Goal: Task Accomplishment & Management: Complete application form

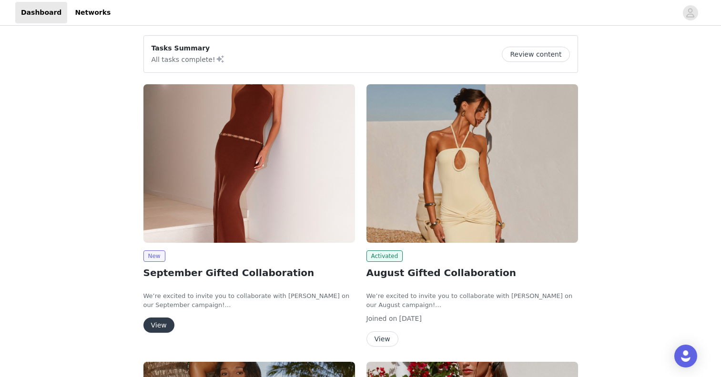
click at [160, 329] on button "View" at bounding box center [158, 325] width 31 height 15
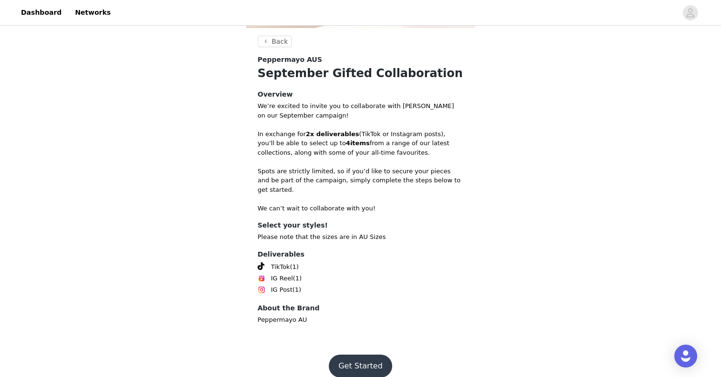
scroll to position [285, 0]
click at [368, 355] on button "Get Started" at bounding box center [360, 366] width 63 height 23
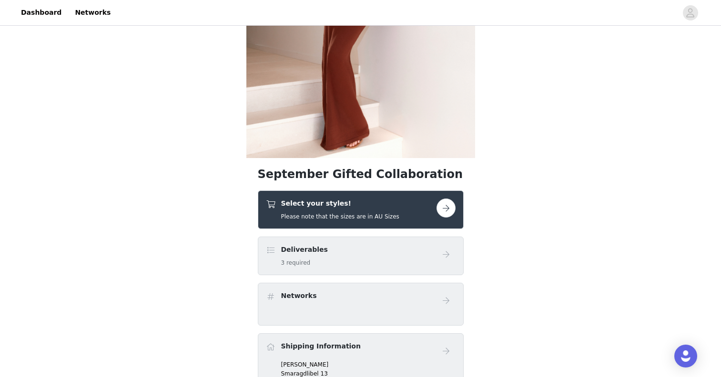
scroll to position [162, 0]
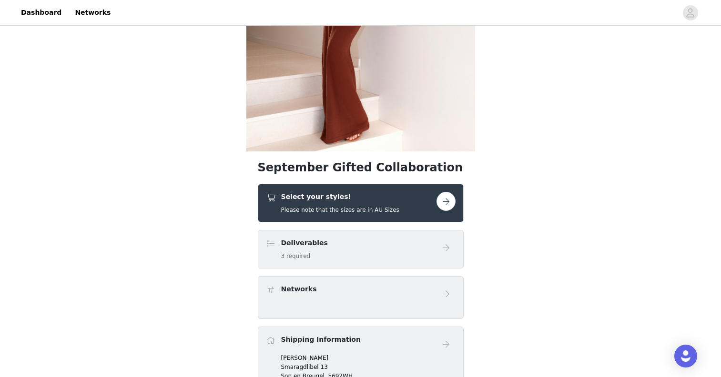
click at [445, 198] on button "button" at bounding box center [445, 201] width 19 height 19
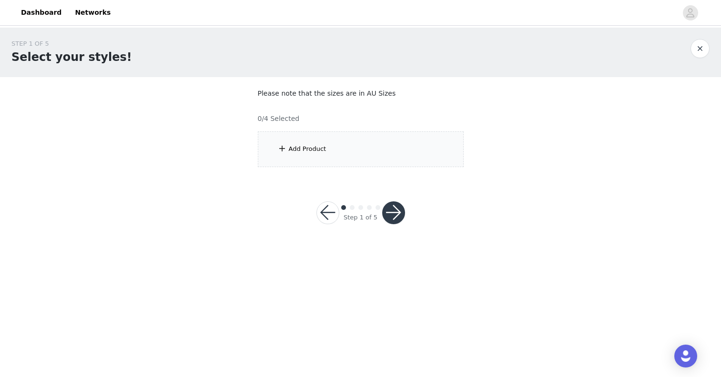
click at [293, 156] on div "Add Product" at bounding box center [361, 149] width 206 height 36
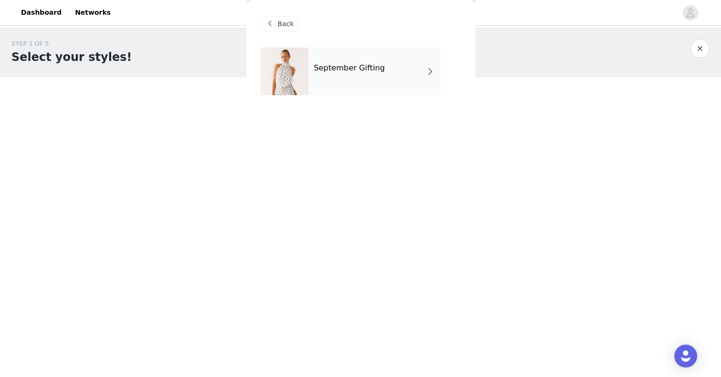
click at [333, 69] on h4 "September Gifting" at bounding box center [349, 68] width 71 height 9
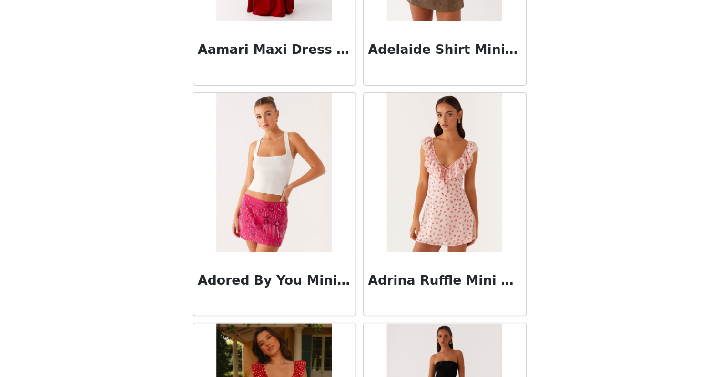
scroll to position [10, 0]
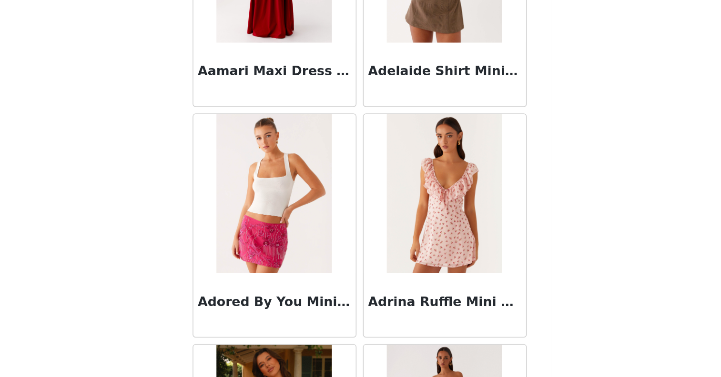
click at [377, 177] on img at bounding box center [411, 224] width 69 height 95
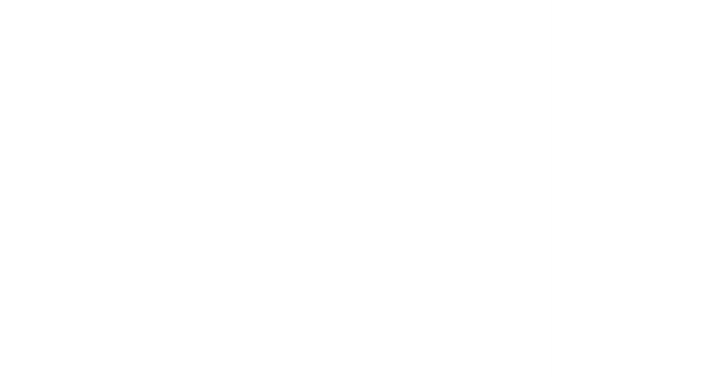
scroll to position [0, 0]
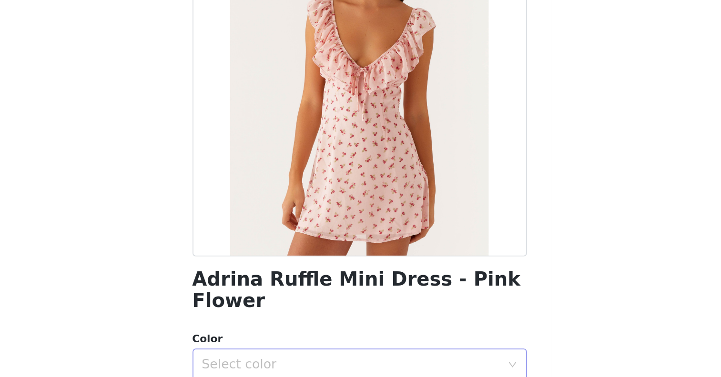
click at [266, 322] on div "Select color" at bounding box center [355, 327] width 178 height 10
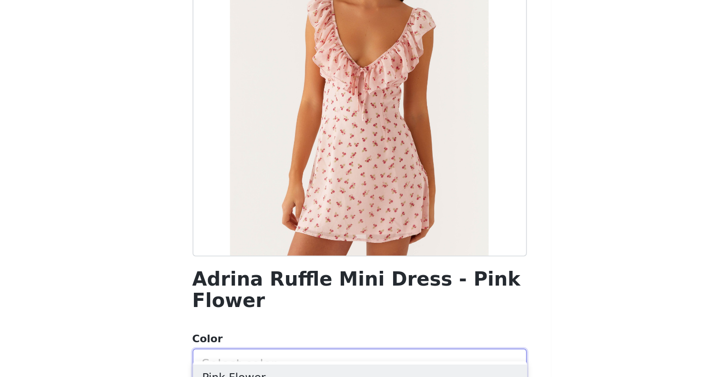
click at [261, 181] on div "Adrina Ruffle Mini Dress - Pink Flower Color Select color Size Select size Pepp…" at bounding box center [361, 301] width 200 height 507
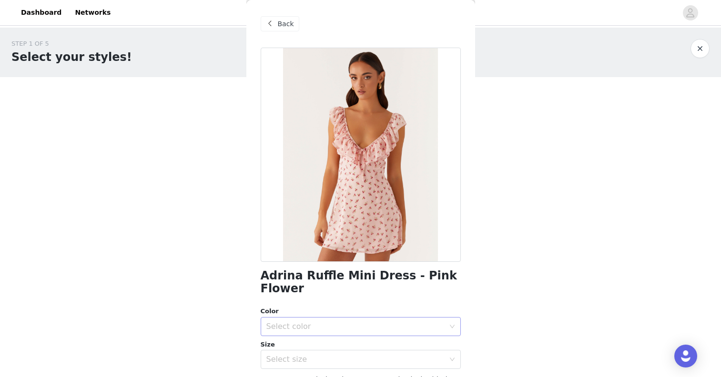
click at [293, 322] on div "Select color" at bounding box center [355, 327] width 178 height 10
click at [309, 335] on li "Pink Flower" at bounding box center [361, 334] width 200 height 15
click at [313, 355] on div "Select size" at bounding box center [355, 360] width 178 height 10
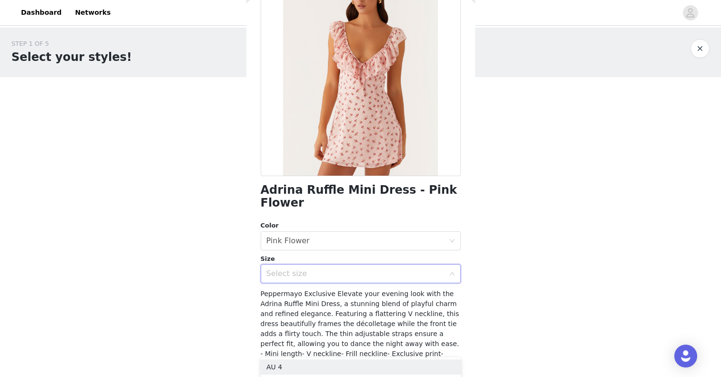
scroll to position [97, 0]
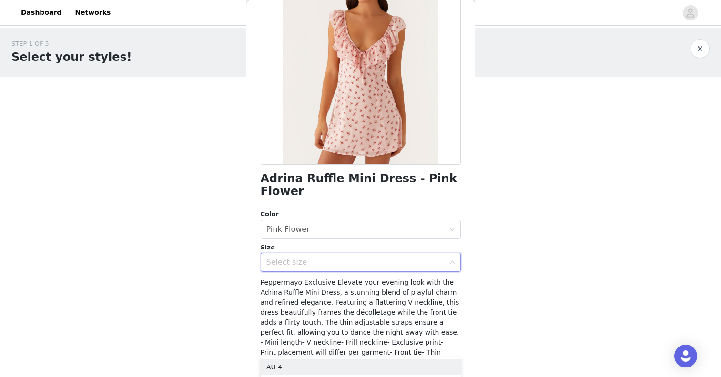
click at [348, 310] on span "Peppermayo Exclusive Elevate your evening look with the Adrina Ruffle Mini Dres…" at bounding box center [361, 348] width 200 height 138
click at [313, 258] on div "Select size" at bounding box center [355, 263] width 178 height 10
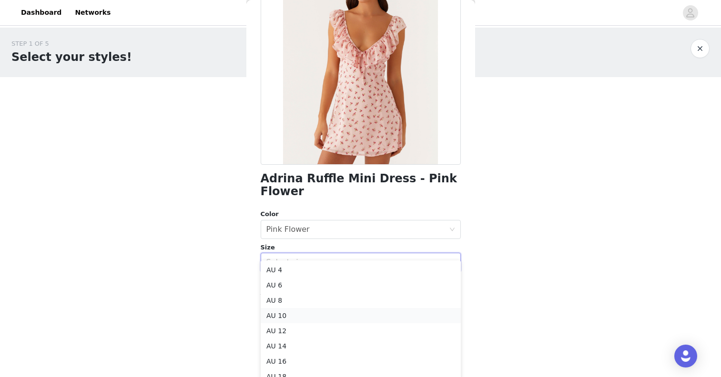
scroll to position [18, 0]
click at [288, 299] on li "AU 10" at bounding box center [361, 297] width 200 height 15
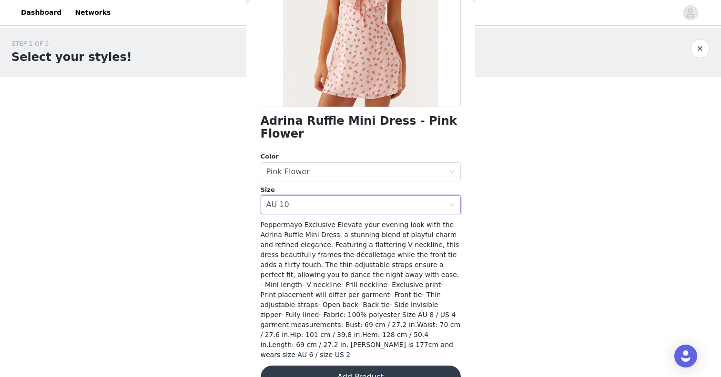
scroll to position [154, 0]
click at [361, 366] on button "Add Product" at bounding box center [361, 377] width 200 height 23
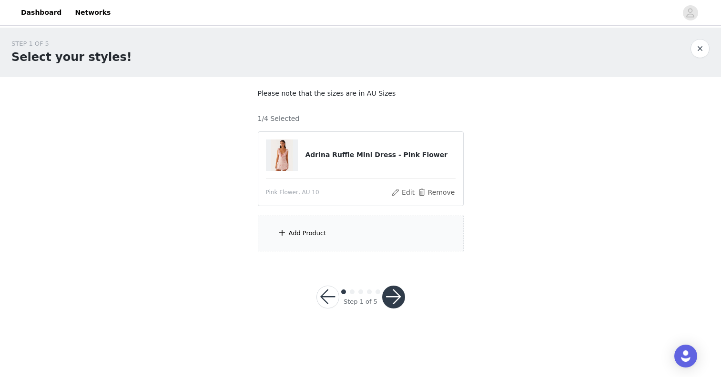
click at [324, 236] on div "Add Product" at bounding box center [308, 234] width 38 height 10
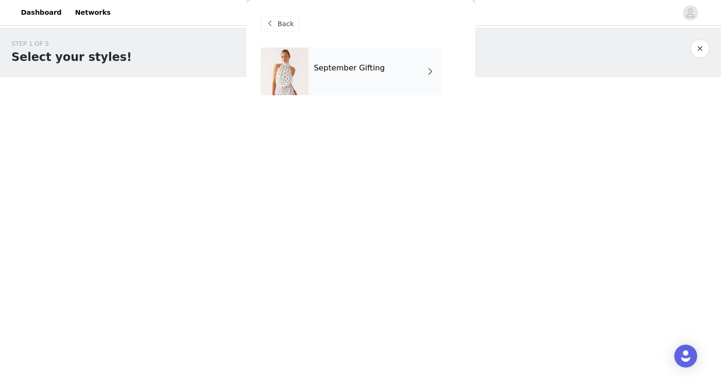
click at [324, 72] on h4 "September Gifting" at bounding box center [349, 68] width 71 height 9
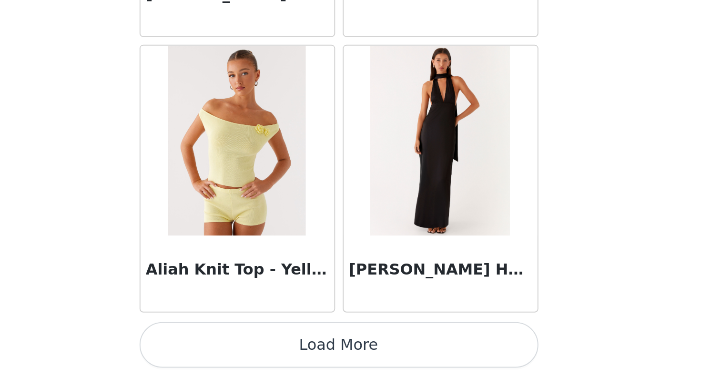
scroll to position [0, 0]
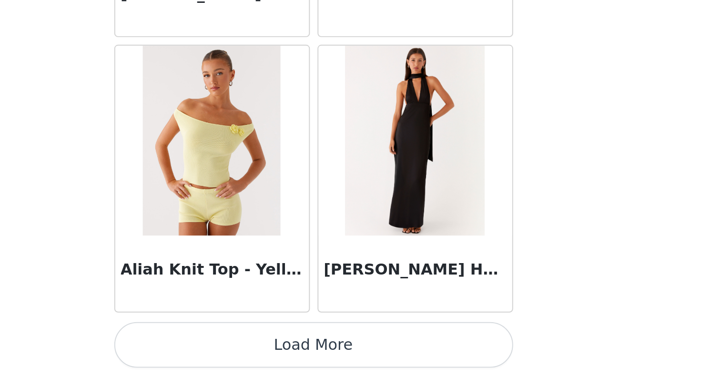
click at [261, 349] on button "Load More" at bounding box center [361, 360] width 200 height 23
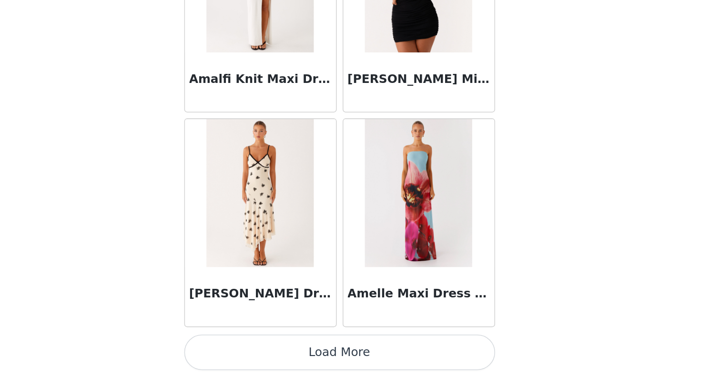
click at [261, 349] on button "Load More" at bounding box center [361, 360] width 200 height 23
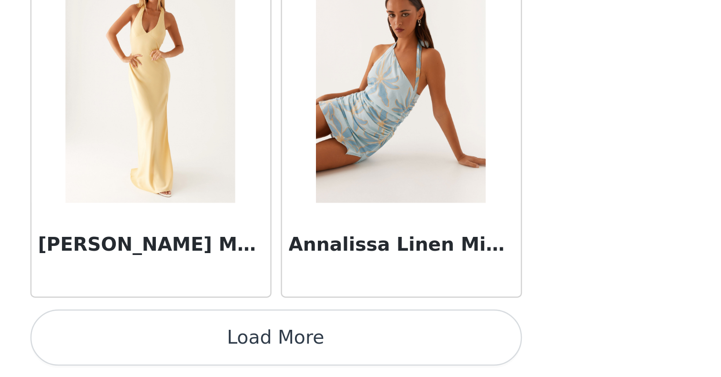
click at [261, 349] on button "Load More" at bounding box center [361, 360] width 200 height 23
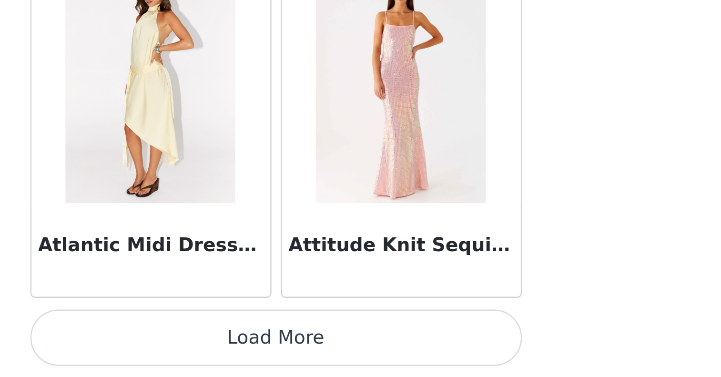
scroll to position [5224, 0]
click at [261, 349] on button "Load More" at bounding box center [361, 360] width 200 height 23
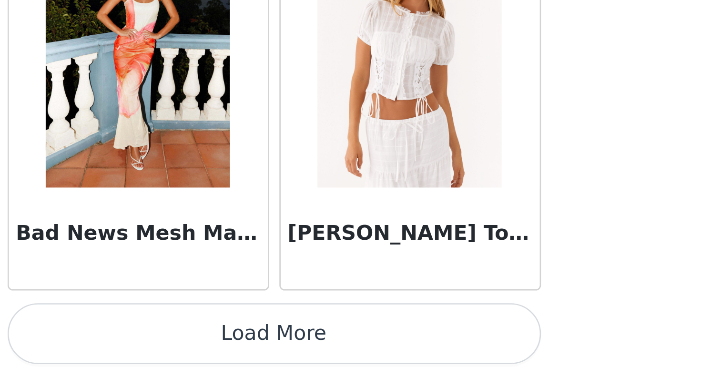
scroll to position [0, 0]
click at [261, 349] on button "Load More" at bounding box center [361, 360] width 200 height 23
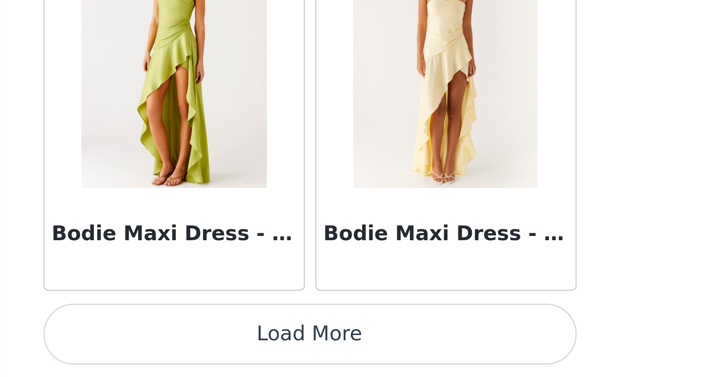
click at [261, 349] on button "Load More" at bounding box center [361, 360] width 200 height 23
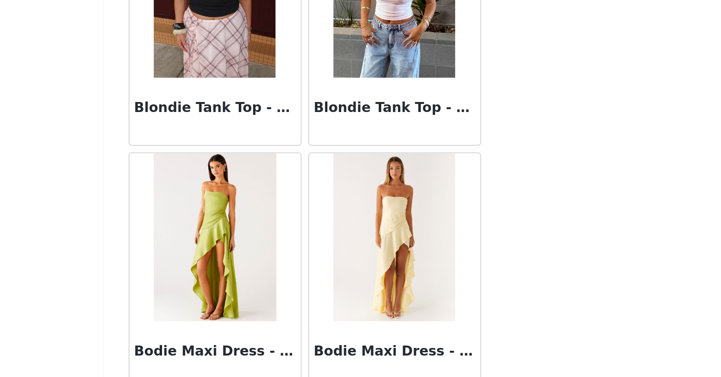
scroll to position [7944, 0]
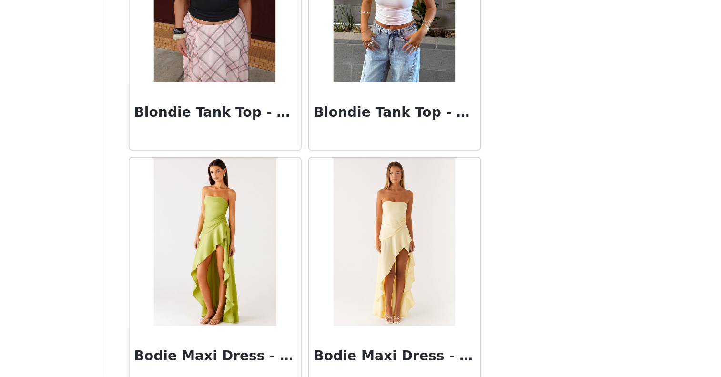
click at [275, 252] on img at bounding box center [310, 299] width 70 height 95
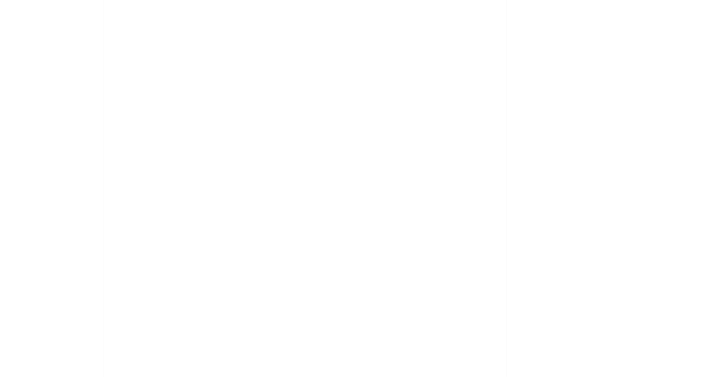
scroll to position [0, 0]
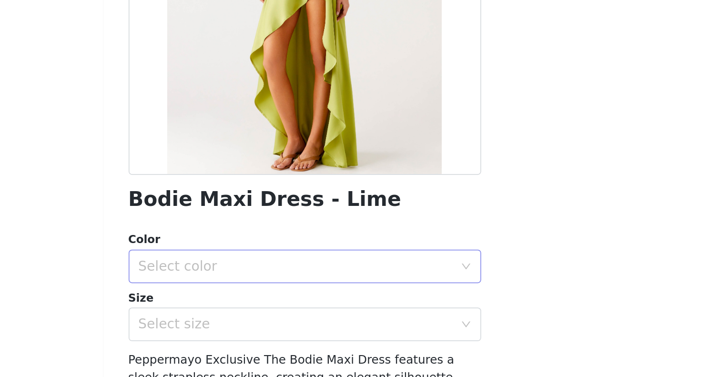
click at [266, 309] on div "Select color" at bounding box center [355, 314] width 178 height 10
click at [261, 327] on li "Lime" at bounding box center [361, 334] width 200 height 15
click at [266, 342] on div "Select size" at bounding box center [355, 347] width 178 height 10
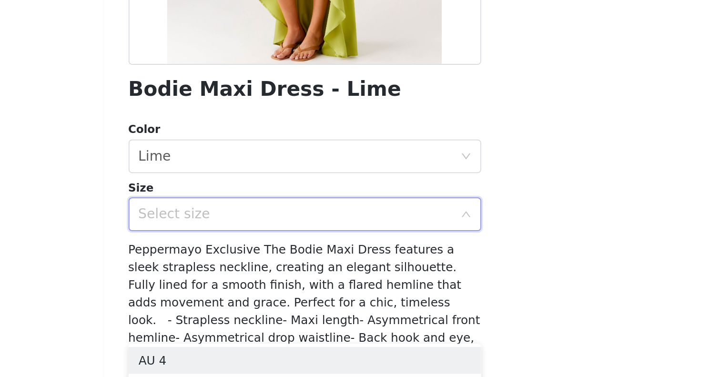
scroll to position [71, 0]
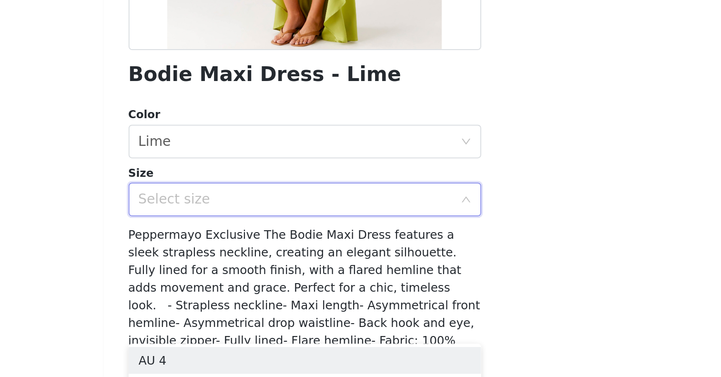
click at [261, 292] on span "Peppermayo Exclusive The Bodie Maxi Dress features a sleek strapless neckline, …" at bounding box center [361, 346] width 200 height 108
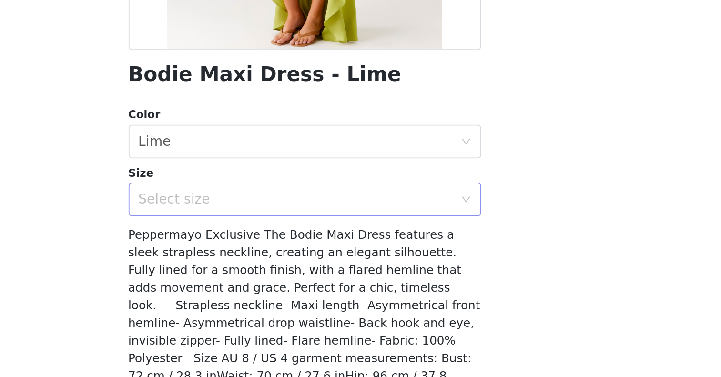
click at [266, 271] on div "Select size" at bounding box center [355, 276] width 178 height 10
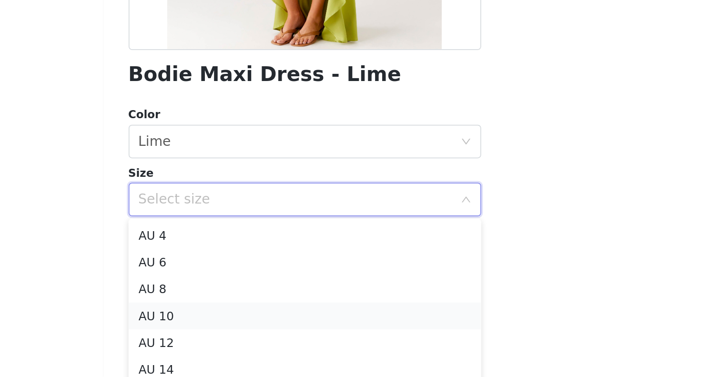
click at [261, 334] on li "AU 10" at bounding box center [361, 341] width 200 height 15
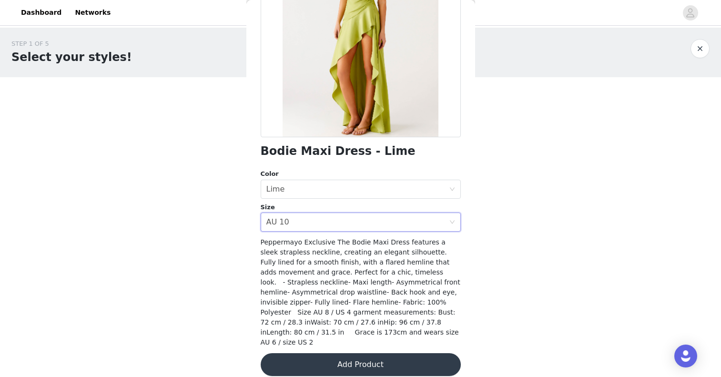
scroll to position [0, 0]
click at [344, 360] on button "Add Product" at bounding box center [361, 364] width 200 height 23
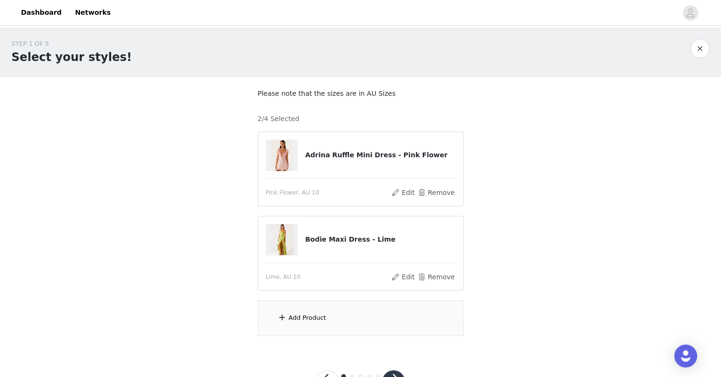
click at [301, 316] on div "Add Product" at bounding box center [308, 318] width 38 height 10
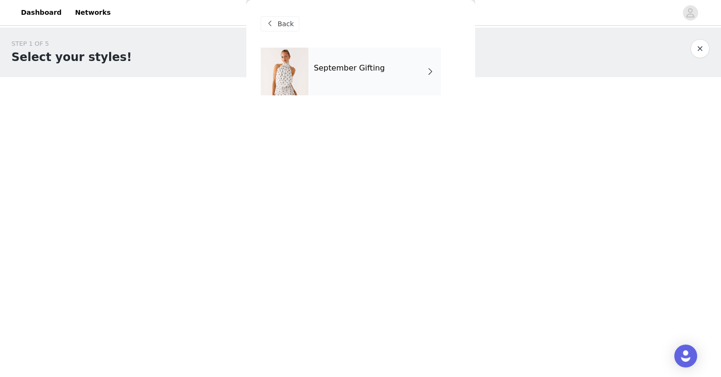
click at [356, 68] on h4 "September Gifting" at bounding box center [349, 68] width 71 height 9
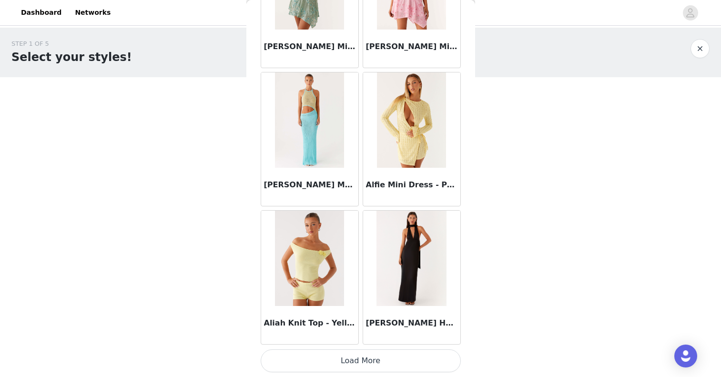
scroll to position [1081, 0]
click at [336, 361] on button "Load More" at bounding box center [361, 360] width 200 height 23
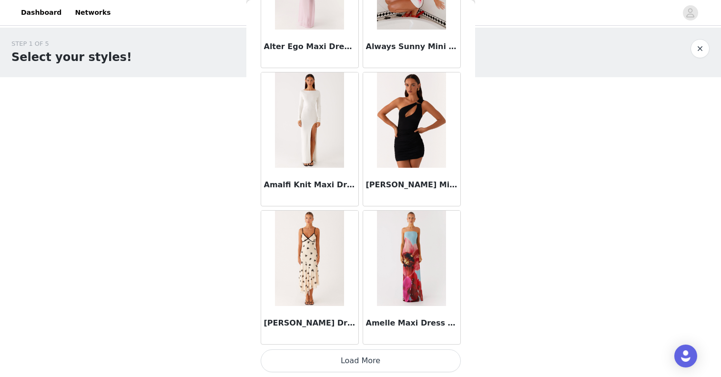
click at [330, 356] on button "Load More" at bounding box center [361, 360] width 200 height 23
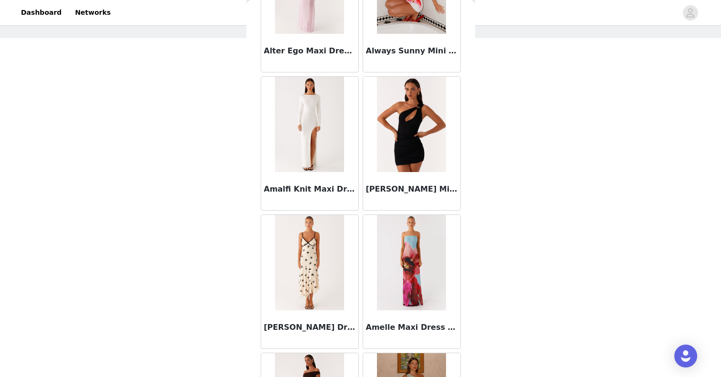
scroll to position [39, 0]
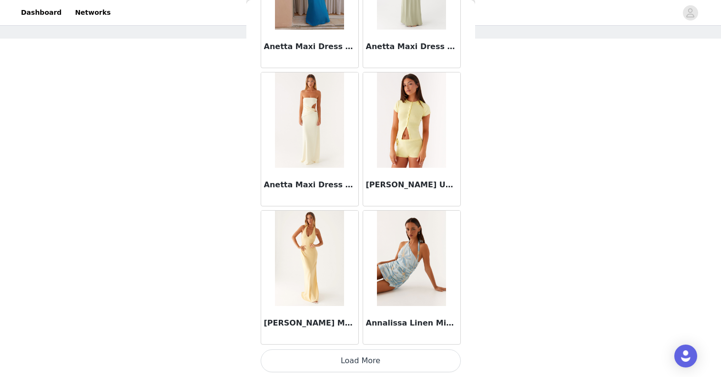
click at [351, 366] on button "Load More" at bounding box center [361, 360] width 200 height 23
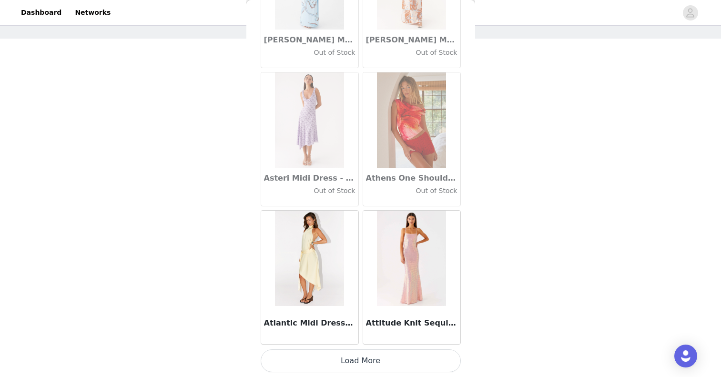
click at [350, 362] on button "Load More" at bounding box center [361, 360] width 200 height 23
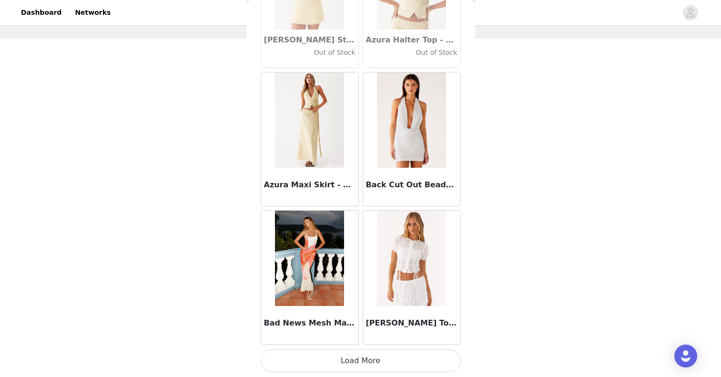
click at [357, 363] on button "Load More" at bounding box center [361, 360] width 200 height 23
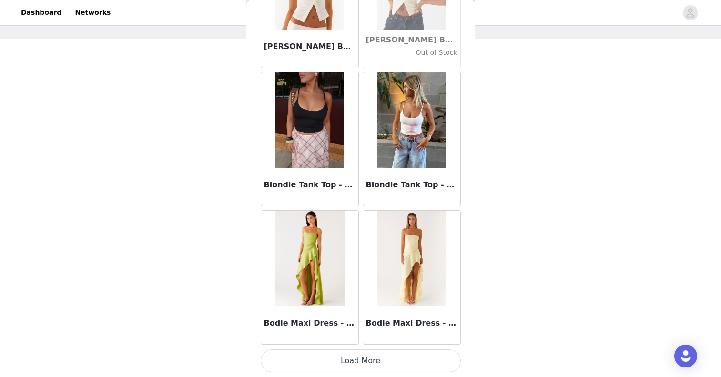
scroll to position [7986, 0]
click at [364, 360] on button "Load More" at bounding box center [361, 360] width 200 height 23
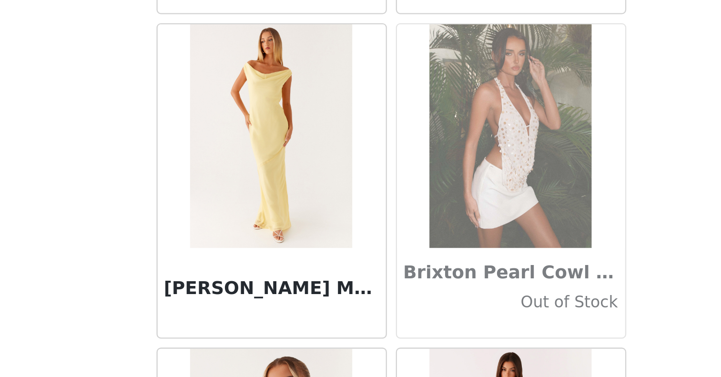
scroll to position [8923, 0]
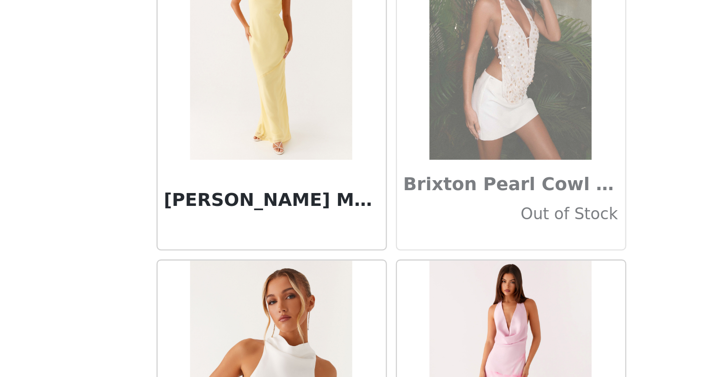
click at [377, 102] on img at bounding box center [411, 149] width 69 height 95
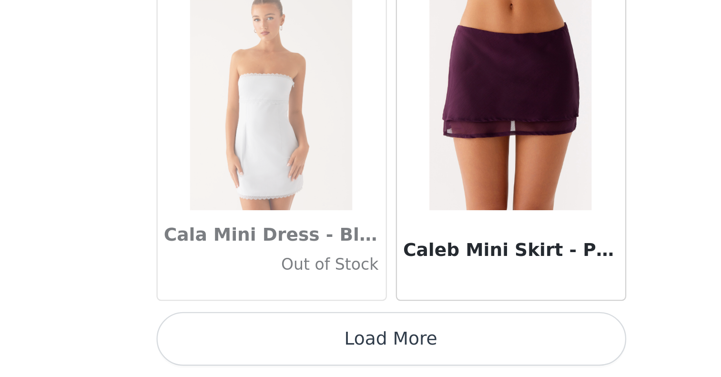
scroll to position [39, 0]
click at [261, 349] on button "Load More" at bounding box center [361, 360] width 200 height 23
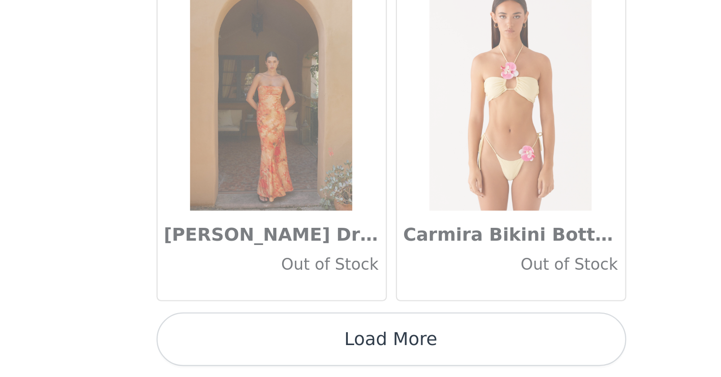
click at [261, 349] on button "Load More" at bounding box center [361, 360] width 200 height 23
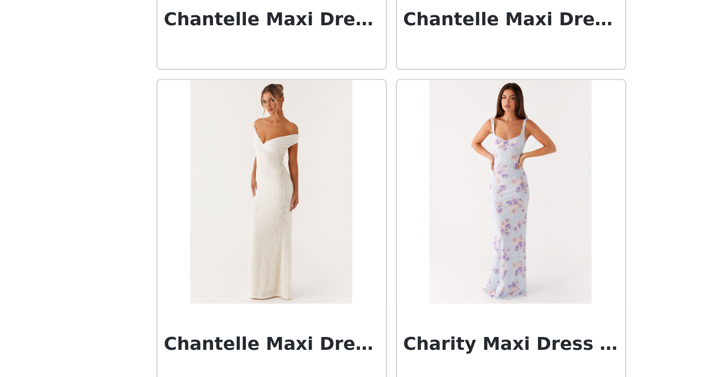
scroll to position [11829, 0]
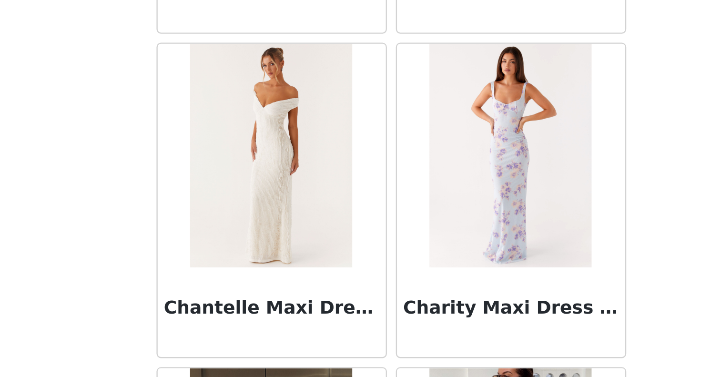
click at [377, 235] on img at bounding box center [411, 282] width 69 height 95
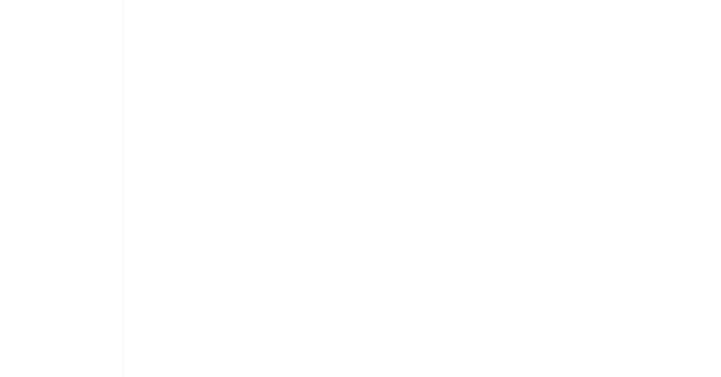
scroll to position [0, 0]
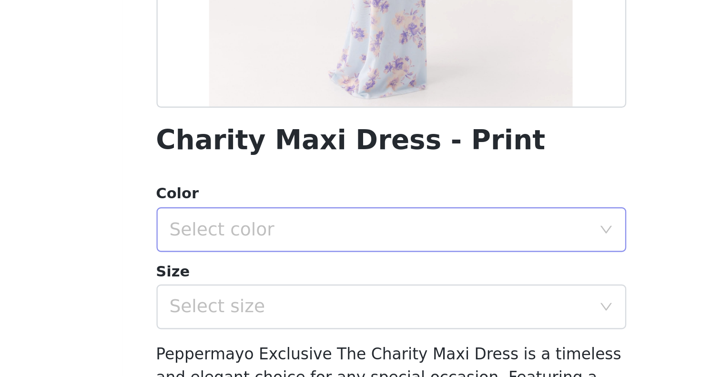
click at [266, 309] on div "Select color" at bounding box center [355, 314] width 178 height 10
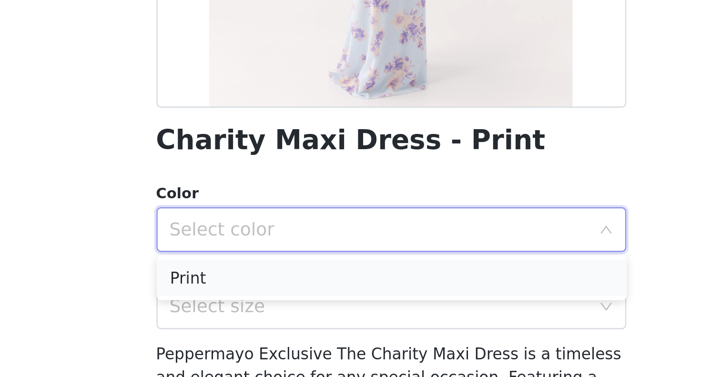
click at [261, 327] on li "Print" at bounding box center [361, 334] width 200 height 15
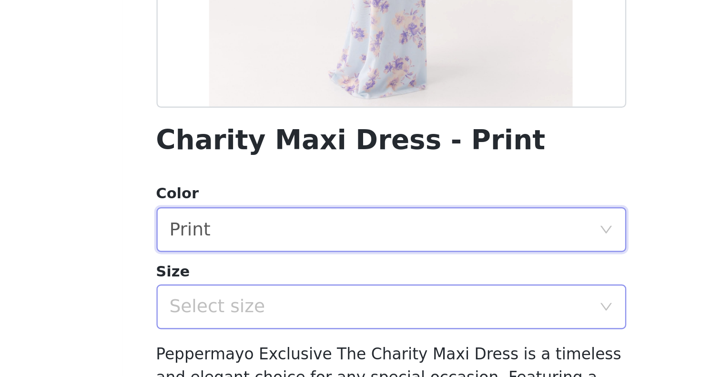
click at [266, 342] on div "Select size" at bounding box center [355, 347] width 178 height 10
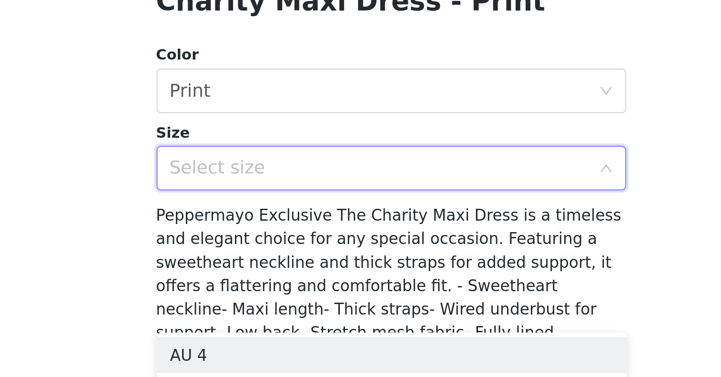
scroll to position [65, 0]
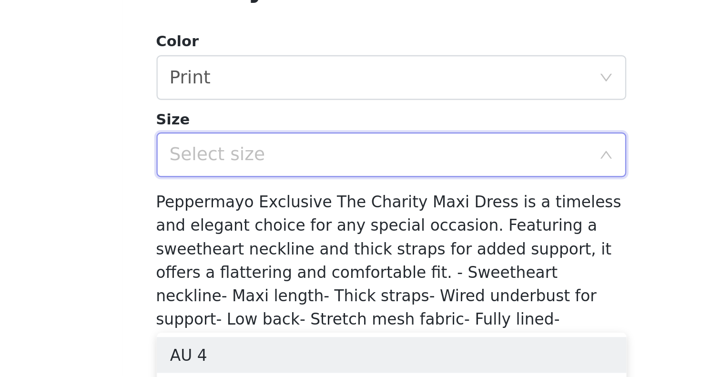
click at [266, 277] on div "Select size" at bounding box center [355, 282] width 178 height 10
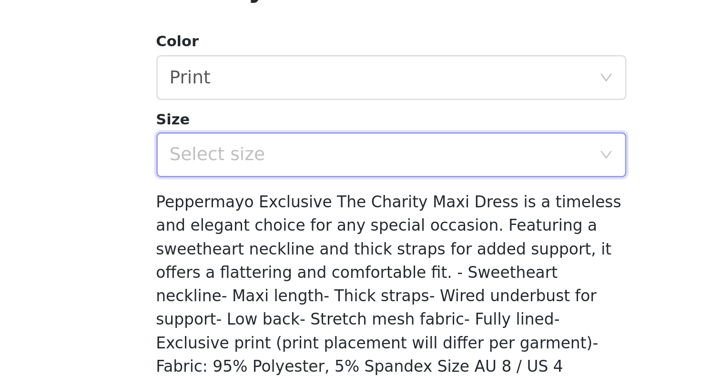
click at [266, 277] on div "Select size" at bounding box center [355, 282] width 178 height 10
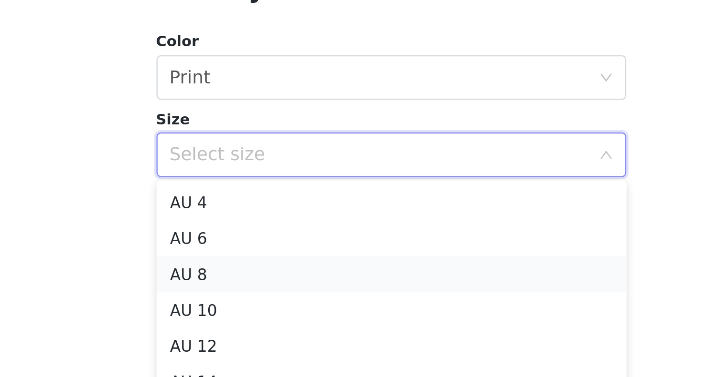
click at [261, 325] on li "AU 8" at bounding box center [361, 332] width 200 height 15
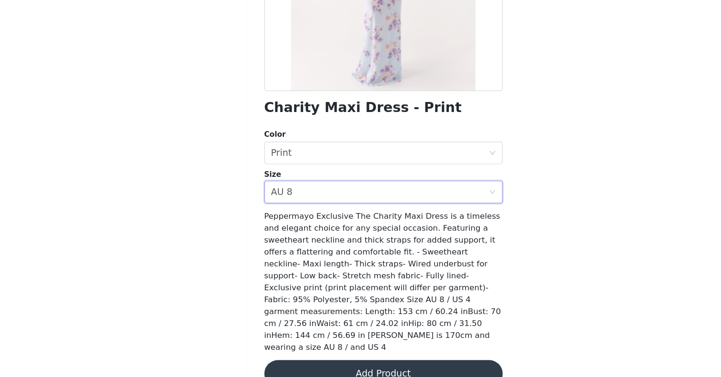
scroll to position [125, 0]
click at [329, 363] on button "Add Product" at bounding box center [361, 374] width 200 height 23
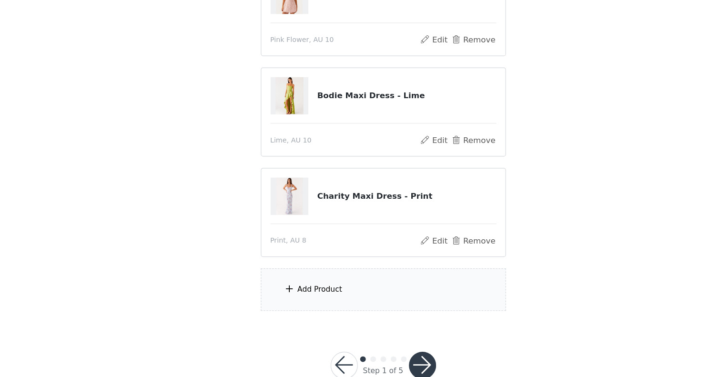
scroll to position [100, 0]
click at [277, 285] on div "Add Product" at bounding box center [361, 303] width 206 height 36
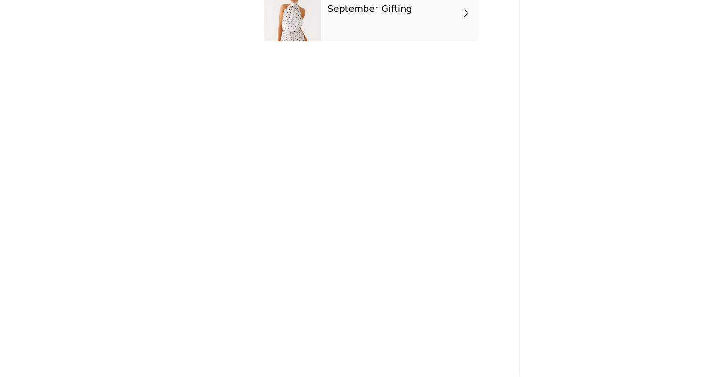
click at [319, 64] on h4 "September Gifting" at bounding box center [349, 68] width 71 height 9
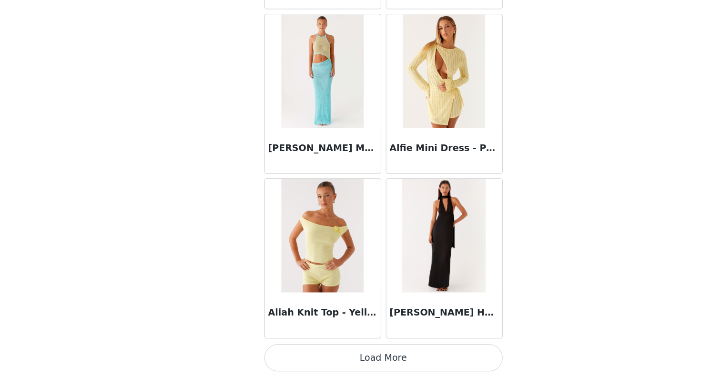
click at [291, 349] on button "Load More" at bounding box center [361, 360] width 200 height 23
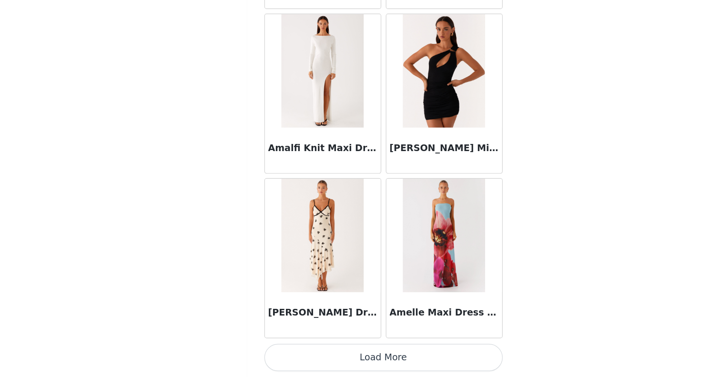
scroll to position [123, 0]
click at [303, 349] on button "Load More" at bounding box center [361, 360] width 200 height 23
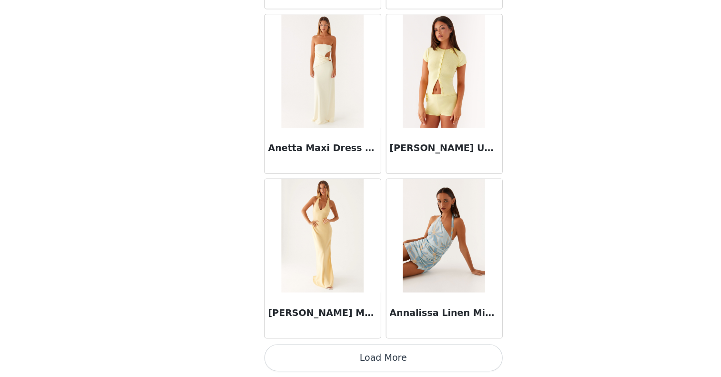
click at [320, 349] on button "Load More" at bounding box center [361, 360] width 200 height 23
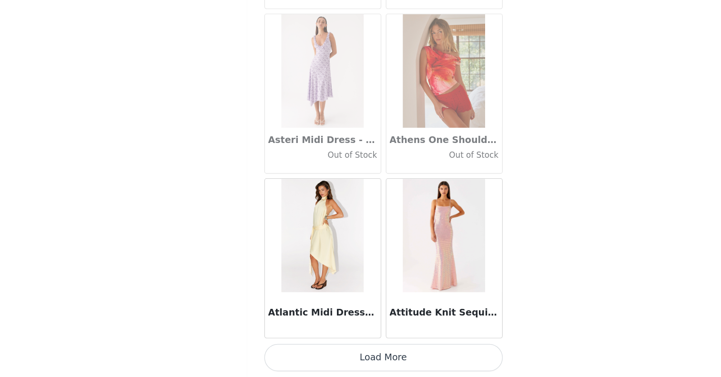
click at [308, 349] on button "Load More" at bounding box center [361, 360] width 200 height 23
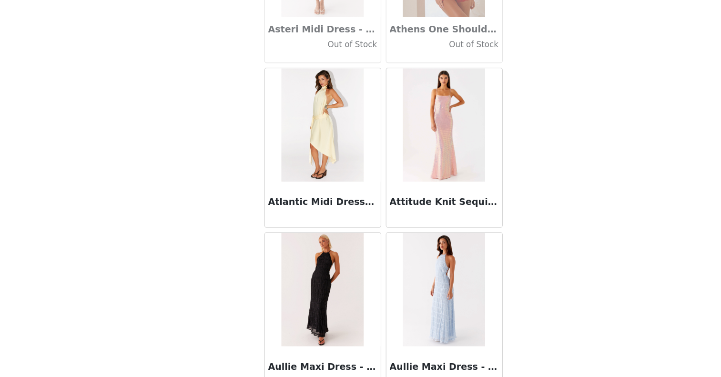
scroll to position [123, 0]
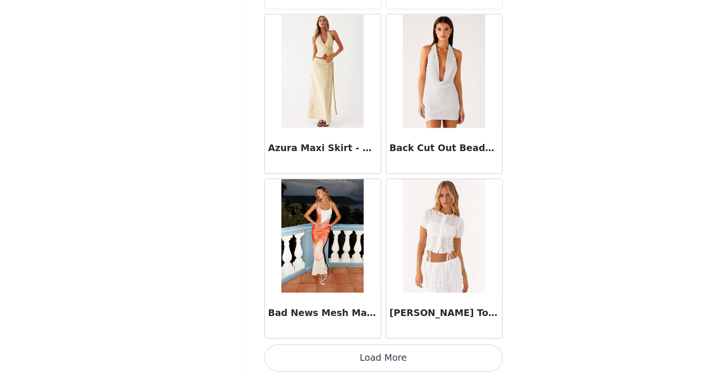
click at [317, 349] on button "Load More" at bounding box center [361, 360] width 200 height 23
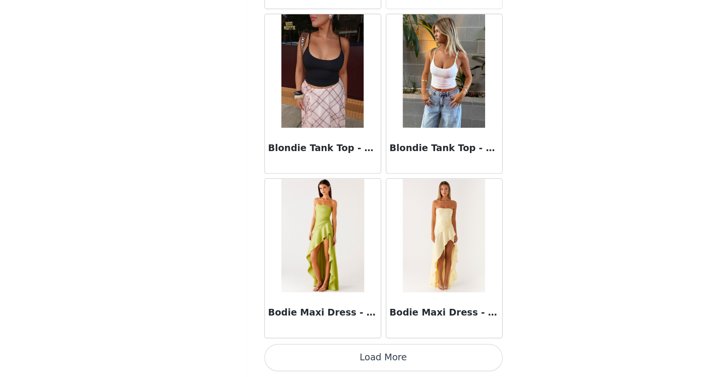
scroll to position [7986, 0]
click at [330, 349] on button "Load More" at bounding box center [361, 360] width 200 height 23
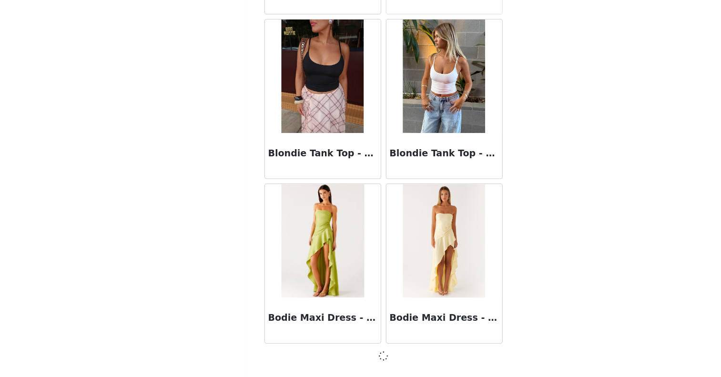
scroll to position [123, 0]
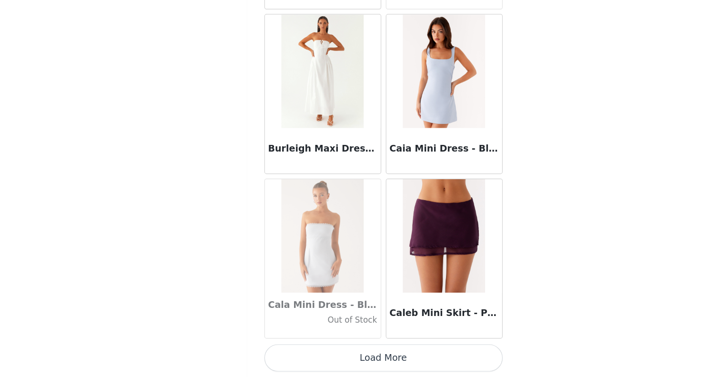
click at [337, 349] on button "Load More" at bounding box center [361, 360] width 200 height 23
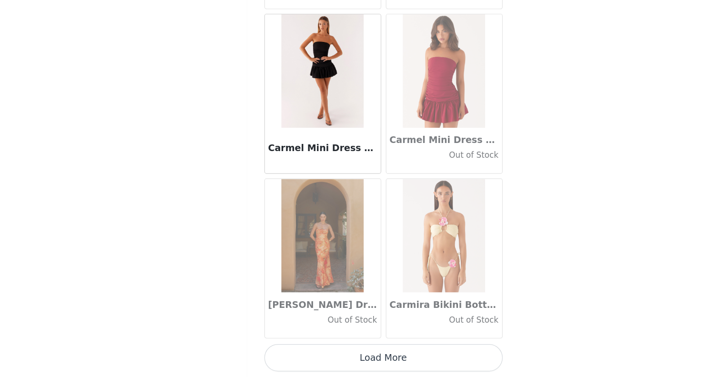
click at [333, 349] on button "Load More" at bounding box center [361, 360] width 200 height 23
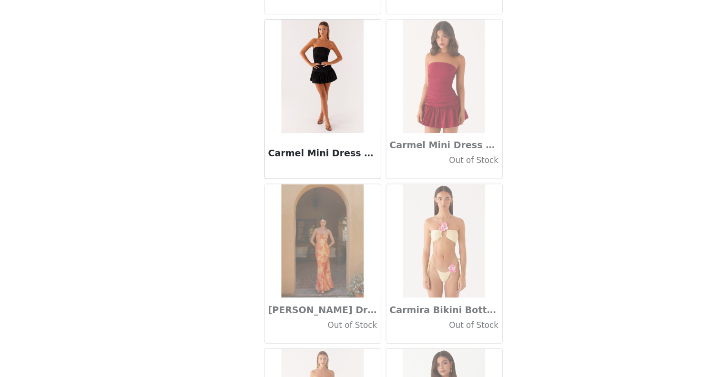
scroll to position [0, 0]
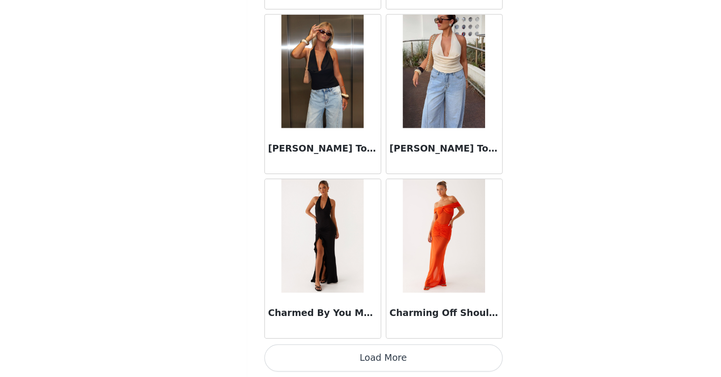
click at [318, 349] on button "Load More" at bounding box center [361, 360] width 200 height 23
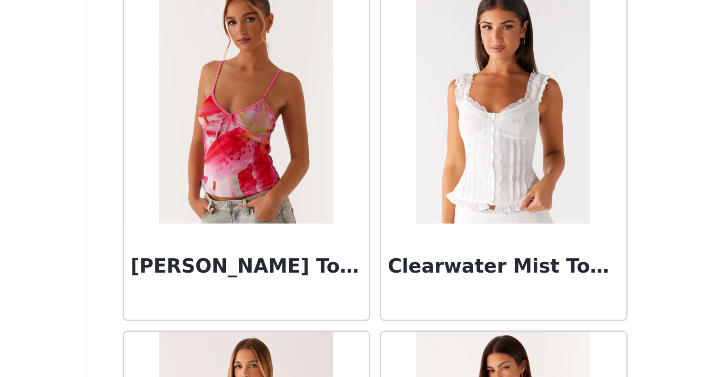
scroll to position [12977, 0]
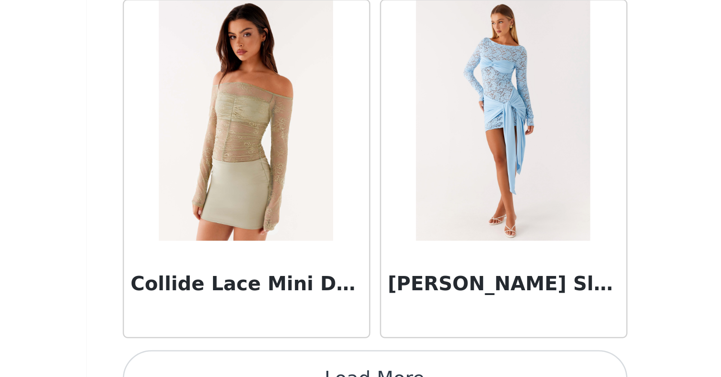
click at [261, 349] on button "Load More" at bounding box center [361, 360] width 200 height 23
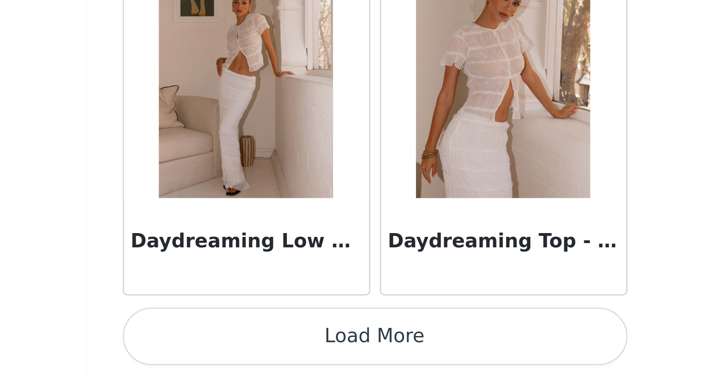
scroll to position [14892, 0]
click at [261, 349] on button "Load More" at bounding box center [361, 360] width 200 height 23
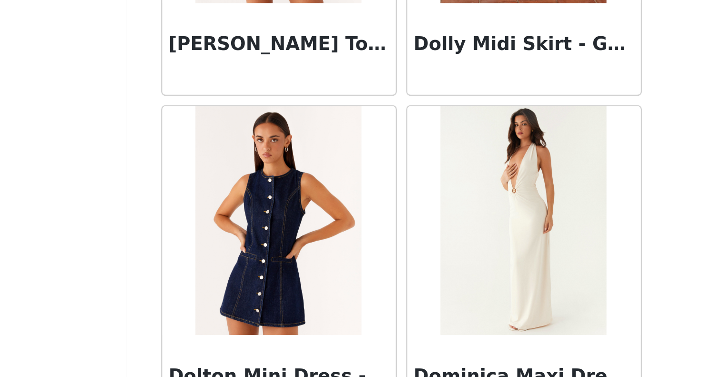
scroll to position [15969, 0]
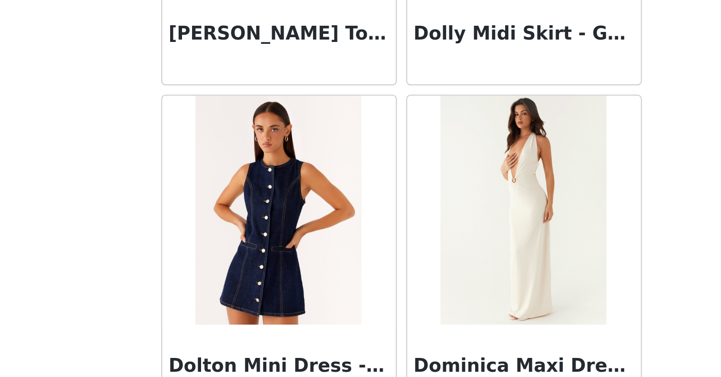
click at [261, 238] on div at bounding box center [309, 285] width 97 height 95
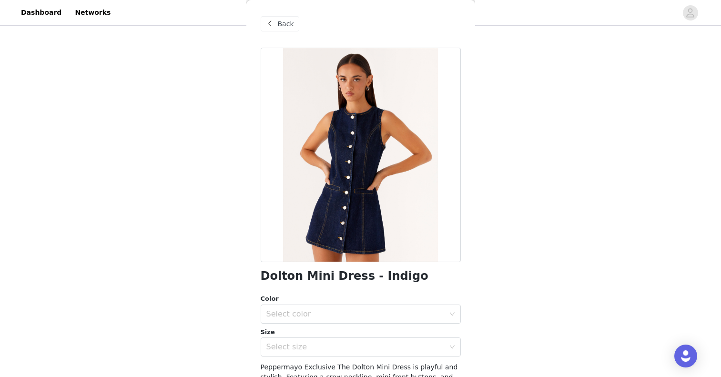
scroll to position [0, 0]
click at [277, 23] on div "Back" at bounding box center [280, 23] width 39 height 15
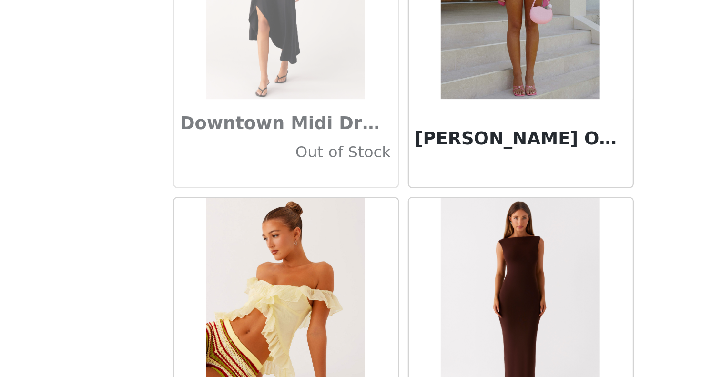
scroll to position [78, 0]
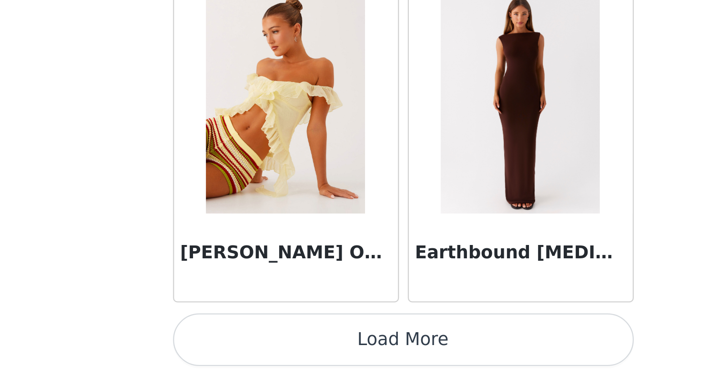
click at [261, 349] on button "Load More" at bounding box center [361, 360] width 200 height 23
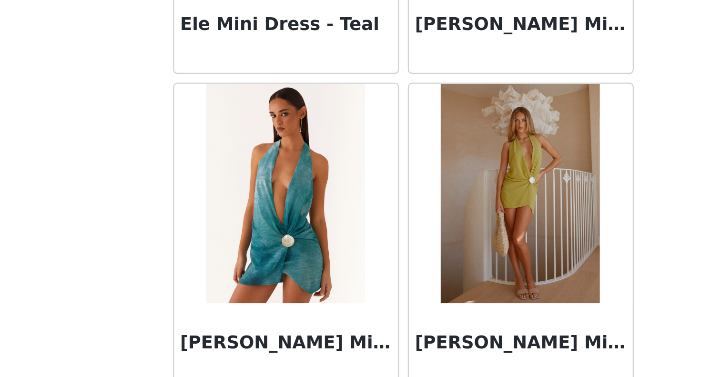
scroll to position [17347, 0]
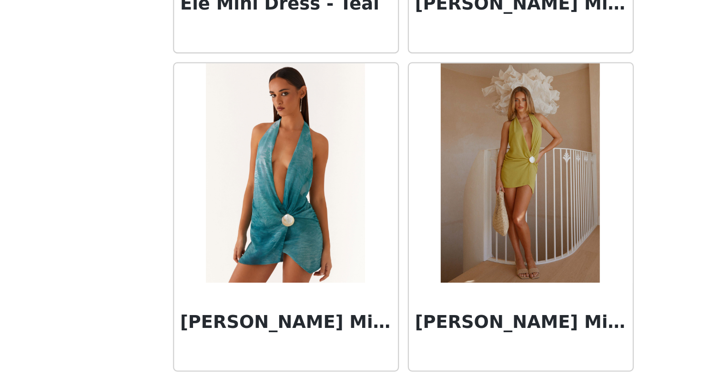
click at [291, 85] on div "STEP 1 OF 5 Select your styles! Please note that the sizes are in AU Sizes 3/4 …" at bounding box center [360, 152] width 721 height 404
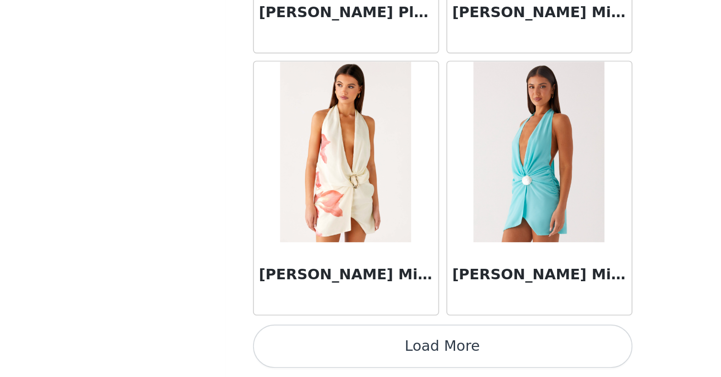
scroll to position [123, 0]
click at [261, 349] on button "Load More" at bounding box center [361, 360] width 200 height 23
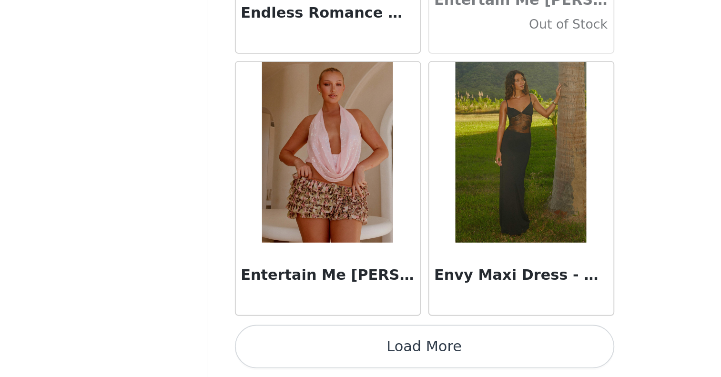
click at [261, 349] on button "Load More" at bounding box center [361, 360] width 200 height 23
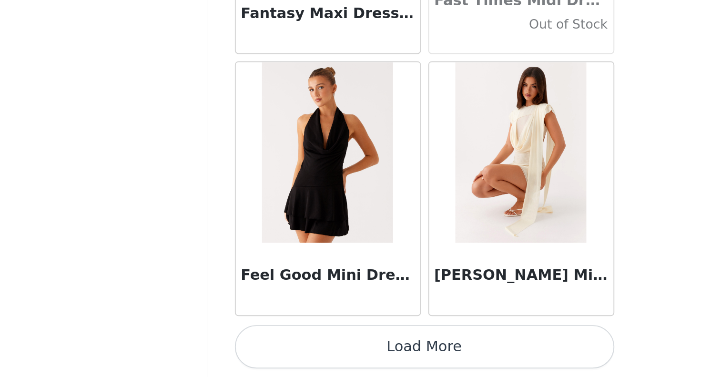
click at [261, 349] on button "Load More" at bounding box center [361, 360] width 200 height 23
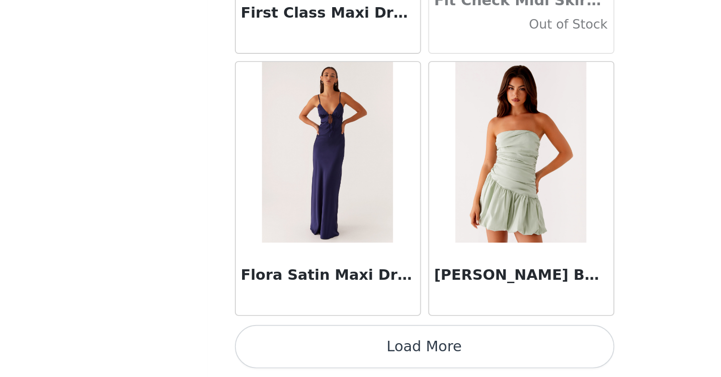
click at [261, 349] on button "Load More" at bounding box center [361, 360] width 200 height 23
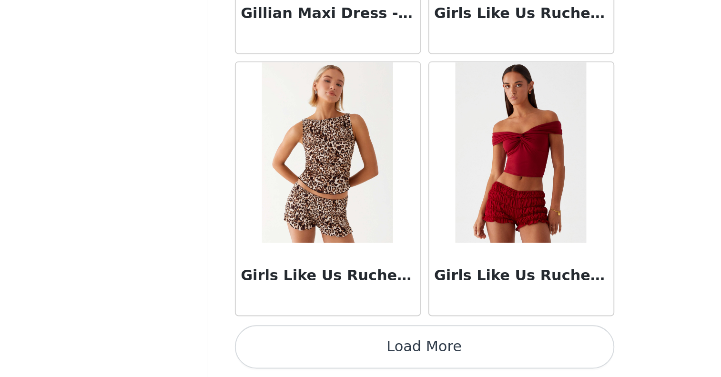
click at [261, 349] on button "Load More" at bounding box center [361, 360] width 200 height 23
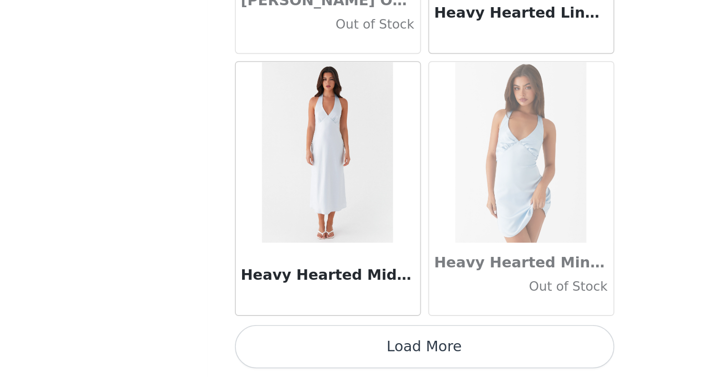
click at [261, 349] on button "Load More" at bounding box center [361, 360] width 200 height 23
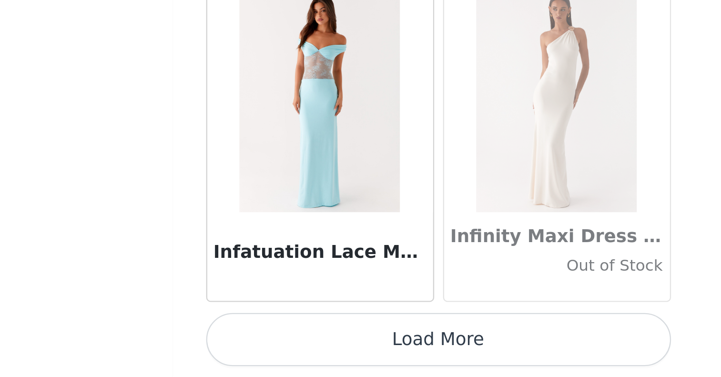
click at [261, 349] on button "Load More" at bounding box center [361, 360] width 200 height 23
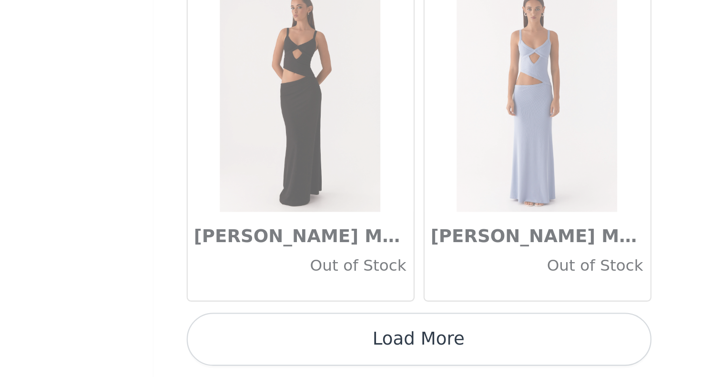
click at [261, 349] on button "Load More" at bounding box center [361, 360] width 200 height 23
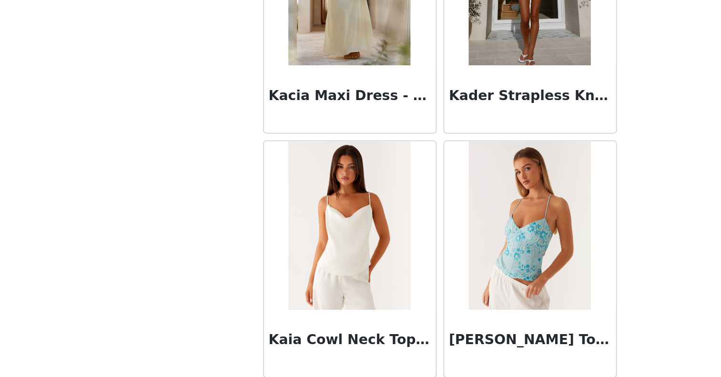
scroll to position [28699, 0]
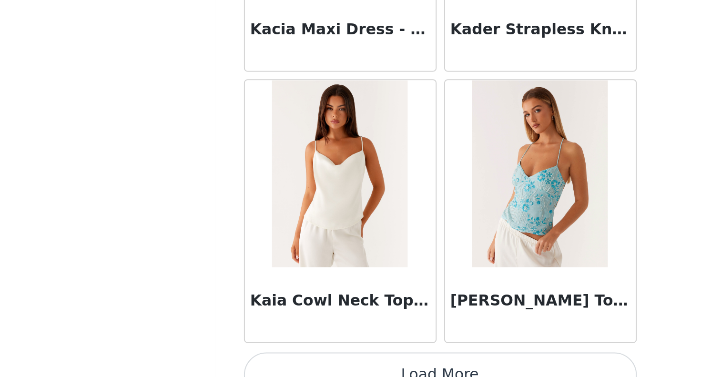
click at [261, 352] on button "Load More" at bounding box center [361, 363] width 200 height 23
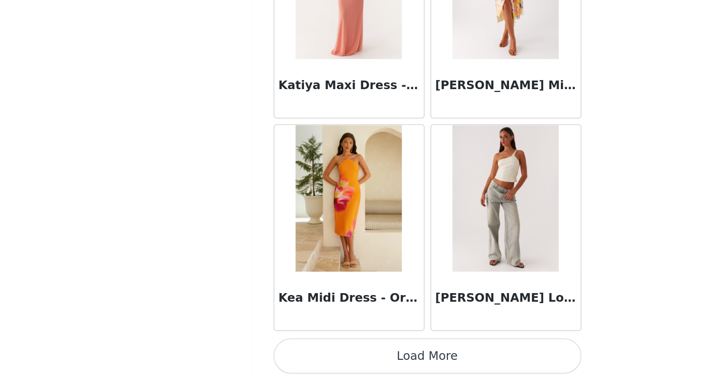
scroll to position [30083, 0]
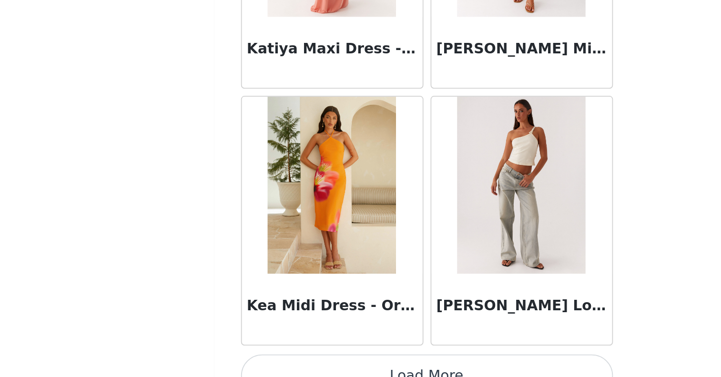
click at [261, 349] on button "Load More" at bounding box center [361, 360] width 200 height 23
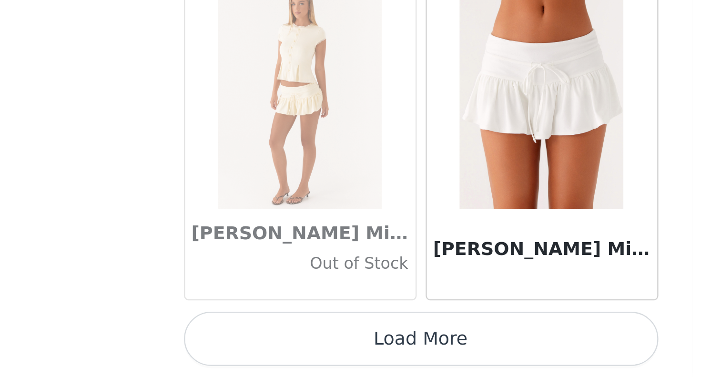
scroll to position [123, 0]
click at [261, 349] on button "Load More" at bounding box center [361, 360] width 200 height 23
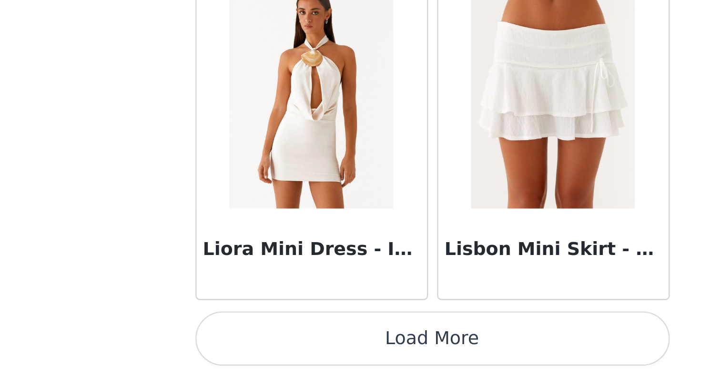
click at [261, 349] on button "Load More" at bounding box center [361, 360] width 200 height 23
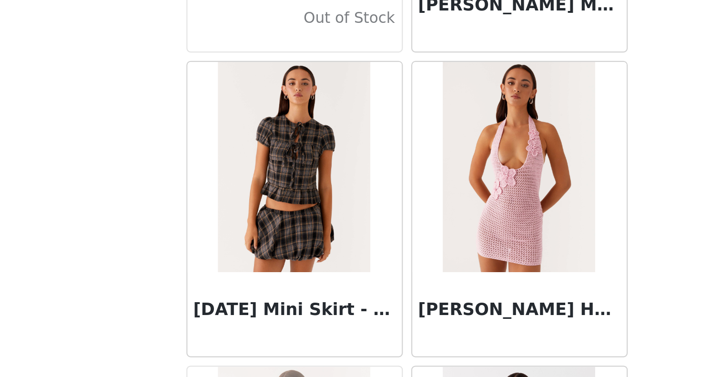
scroll to position [33654, 0]
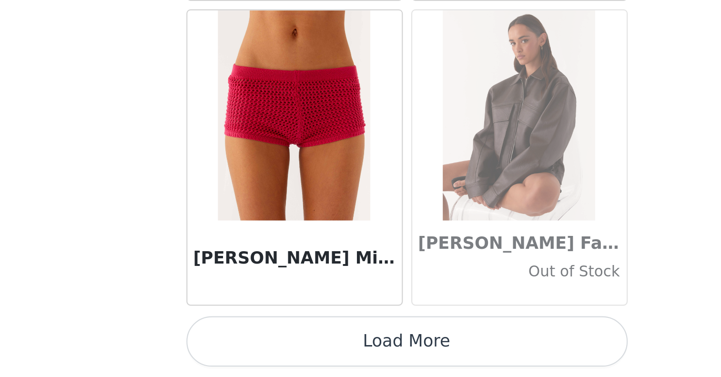
click at [261, 349] on button "Load More" at bounding box center [361, 360] width 200 height 23
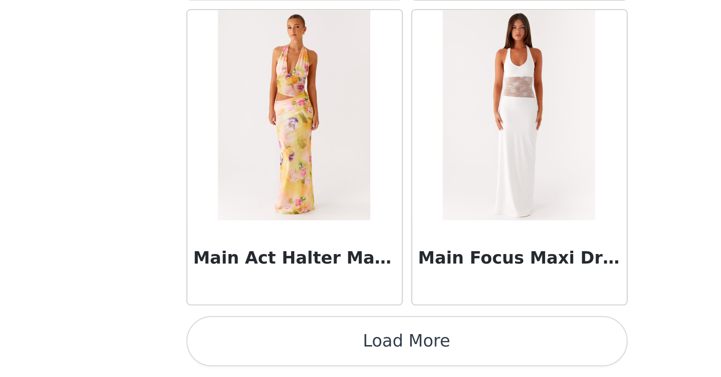
scroll to position [123, 0]
click at [261, 349] on button "Load More" at bounding box center [361, 360] width 200 height 23
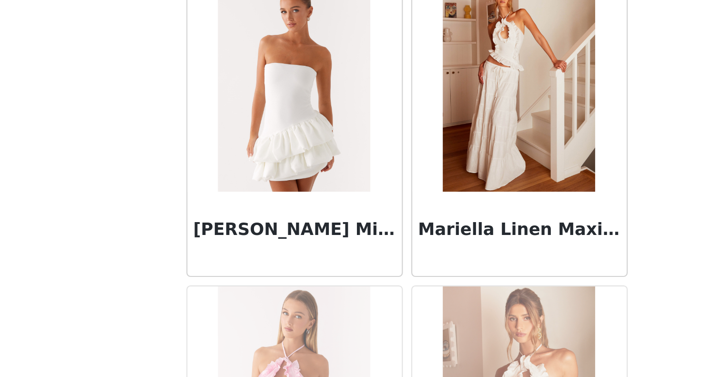
scroll to position [36290, 0]
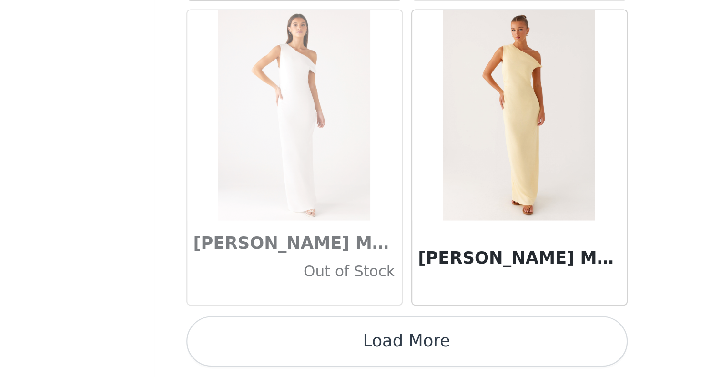
click at [261, 349] on button "Load More" at bounding box center [361, 360] width 200 height 23
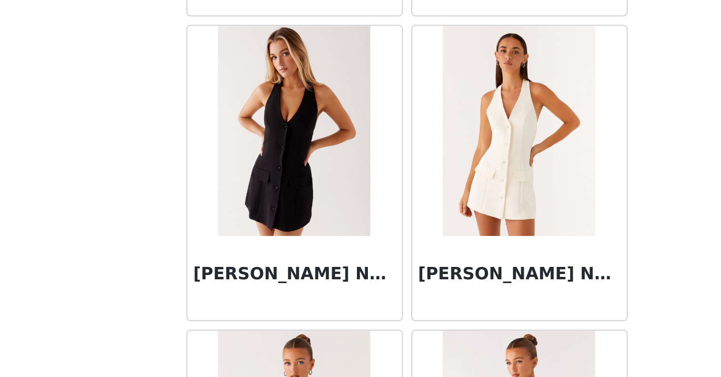
scroll to position [38071, 0]
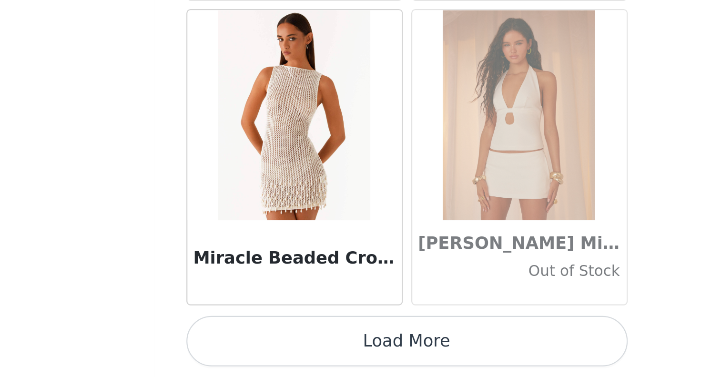
click at [261, 349] on button "Load More" at bounding box center [361, 360] width 200 height 23
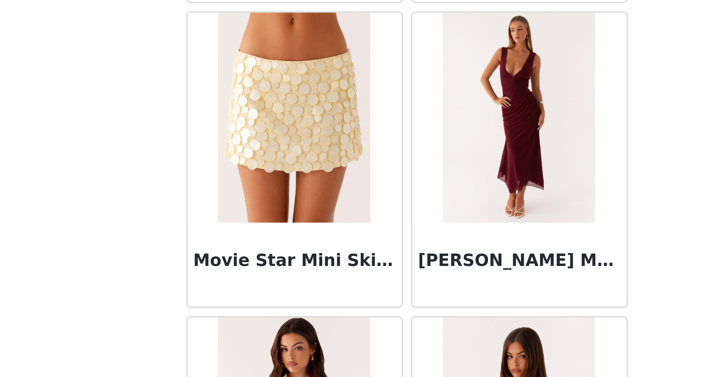
scroll to position [39615, 0]
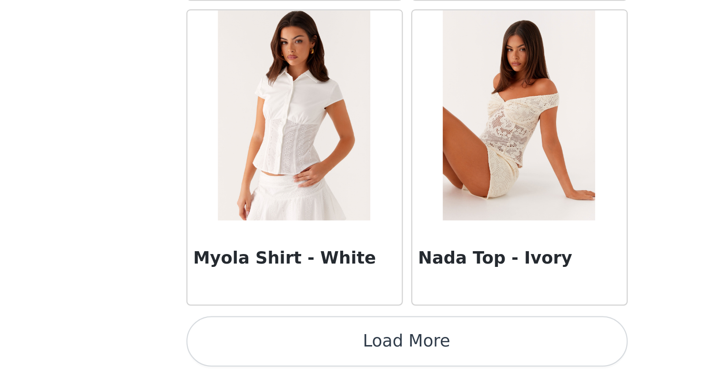
click at [261, 349] on button "Load More" at bounding box center [361, 360] width 200 height 23
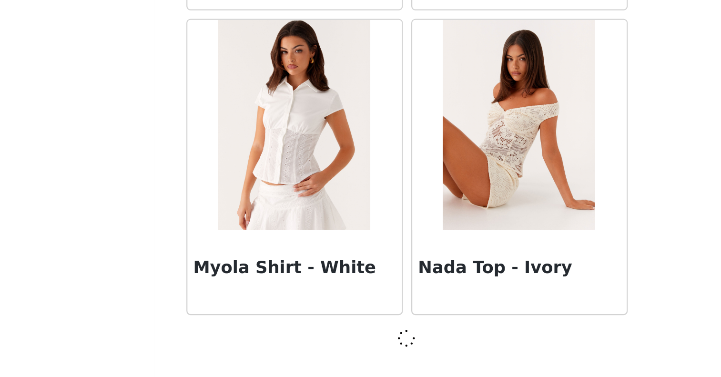
scroll to position [39747, 0]
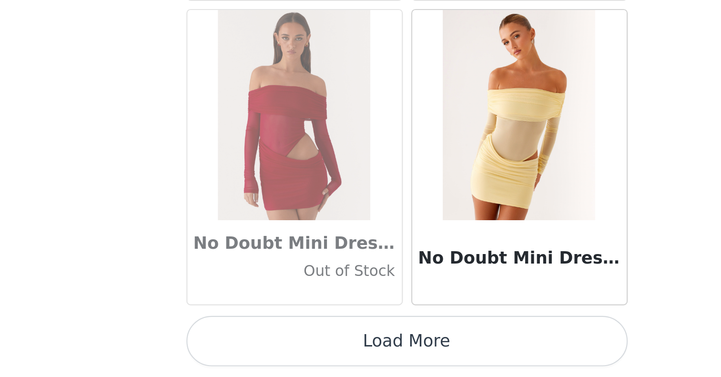
click at [261, 349] on button "Load More" at bounding box center [361, 360] width 200 height 23
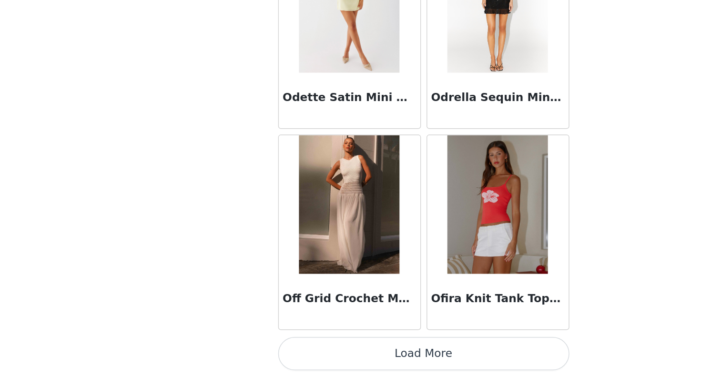
scroll to position [123, 0]
click at [295, 349] on button "Load More" at bounding box center [361, 360] width 200 height 23
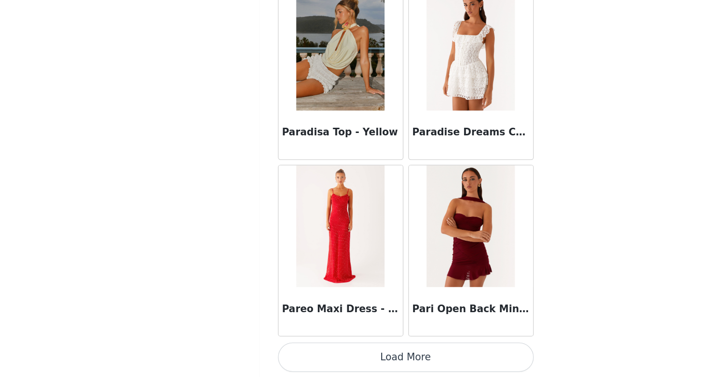
scroll to position [43894, 0]
click at [313, 349] on button "Load More" at bounding box center [361, 360] width 200 height 23
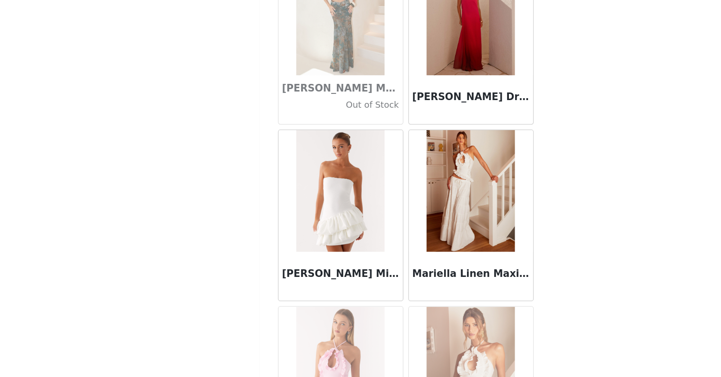
scroll to position [36322, 0]
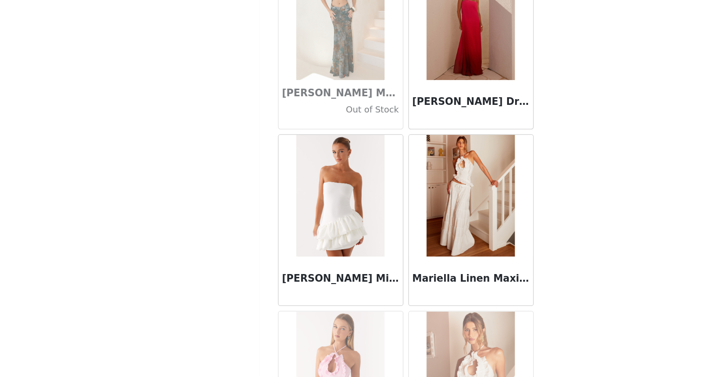
click at [275, 187] on img at bounding box center [309, 234] width 69 height 95
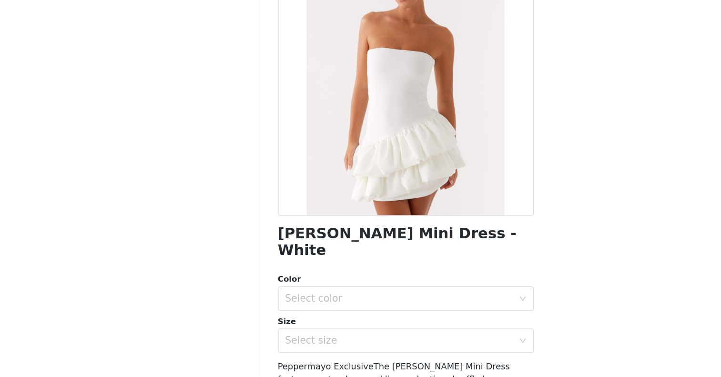
scroll to position [20, 0]
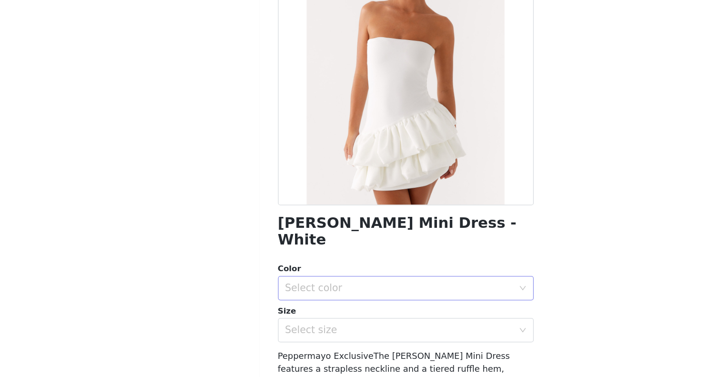
click at [311, 302] on div "Select color" at bounding box center [355, 307] width 178 height 10
click at [308, 307] on li "White" at bounding box center [361, 314] width 200 height 15
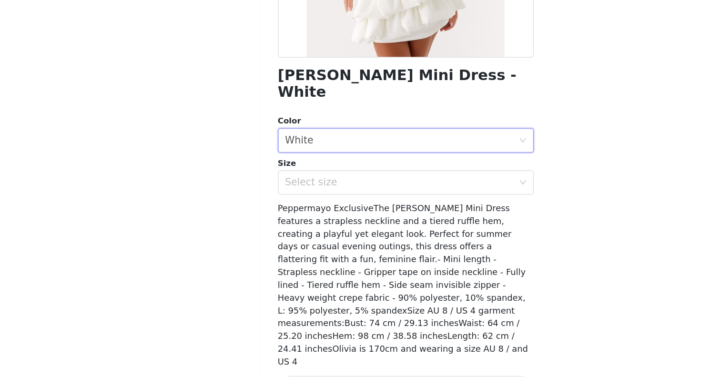
scroll to position [135, 0]
click at [375, 220] on div "Select size" at bounding box center [355, 225] width 178 height 10
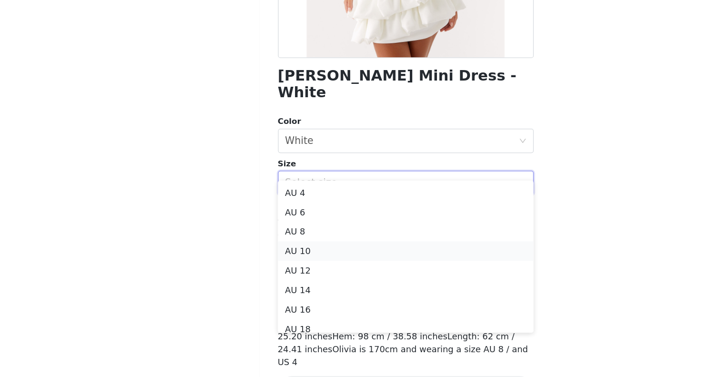
click at [264, 271] on li "AU 10" at bounding box center [361, 278] width 200 height 15
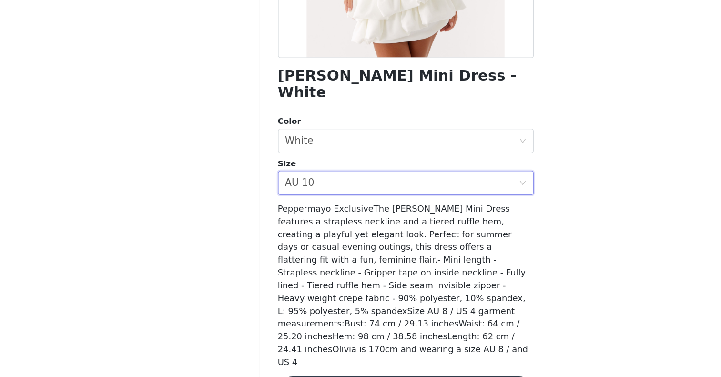
scroll to position [123, 0]
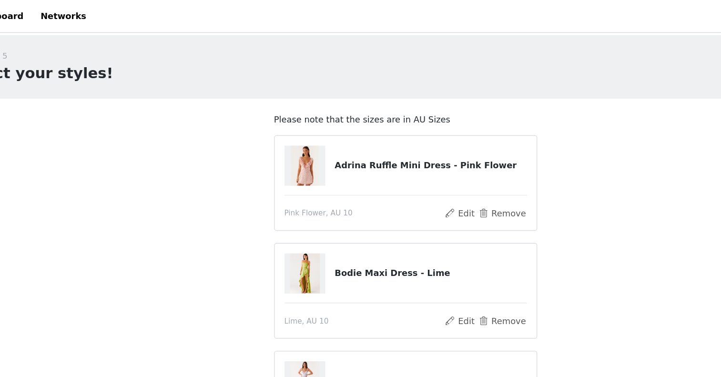
scroll to position [0, 0]
click at [417, 164] on button "Remove" at bounding box center [436, 166] width 38 height 11
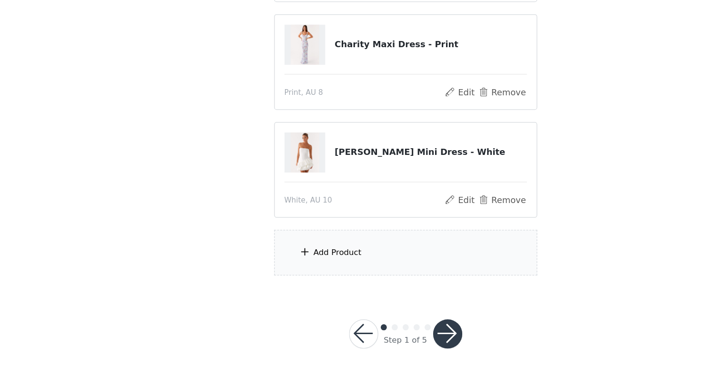
scroll to position [123, 0]
click at [264, 261] on div "Add Product" at bounding box center [361, 279] width 206 height 36
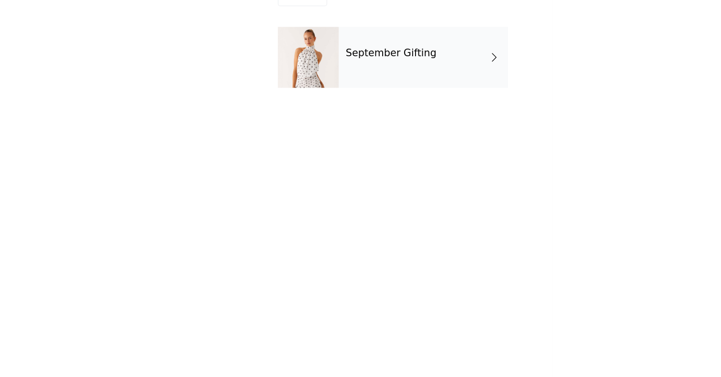
scroll to position [98, 0]
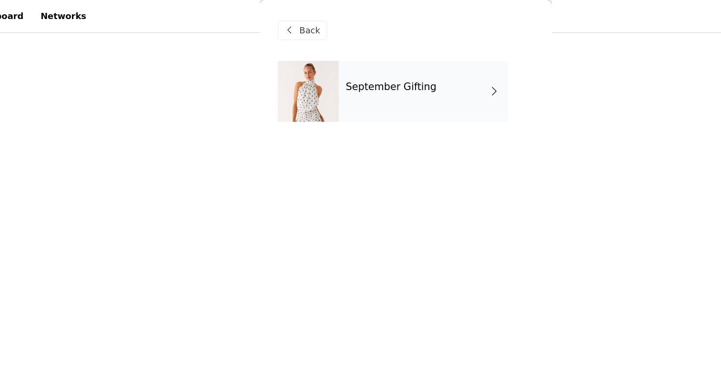
click at [314, 64] on h4 "September Gifting" at bounding box center [349, 68] width 71 height 9
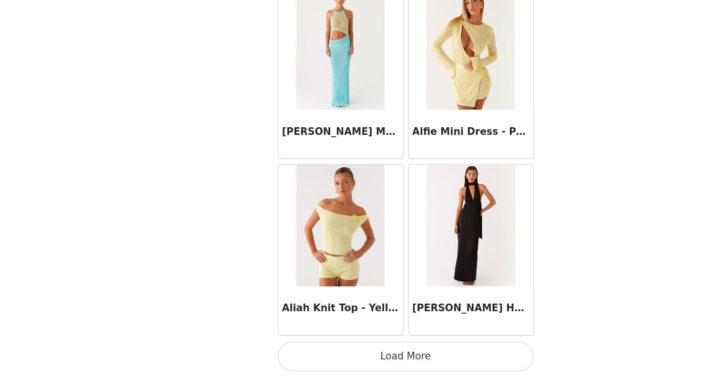
scroll to position [123, 0]
click at [333, 349] on button "Load More" at bounding box center [361, 360] width 200 height 23
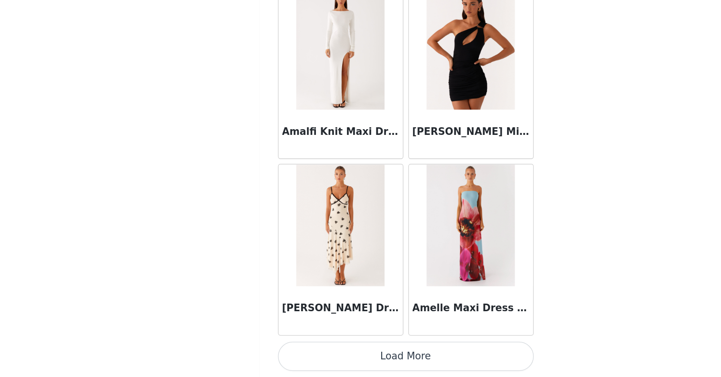
scroll to position [2462, 0]
click at [307, 349] on button "Load More" at bounding box center [361, 360] width 200 height 23
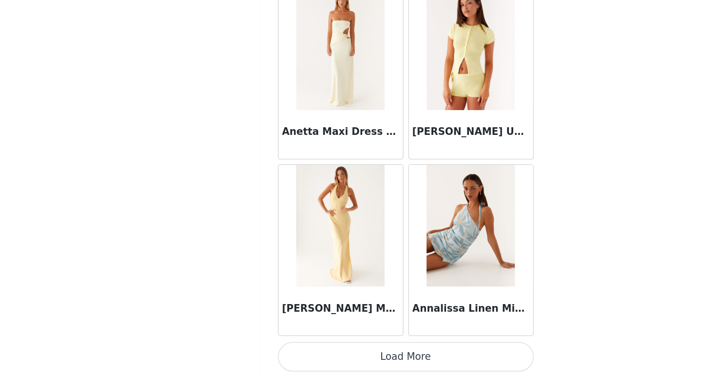
click at [322, 349] on button "Load More" at bounding box center [361, 360] width 200 height 23
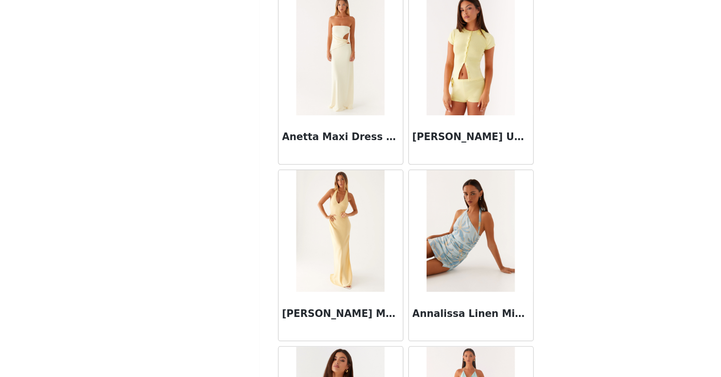
scroll to position [123, 0]
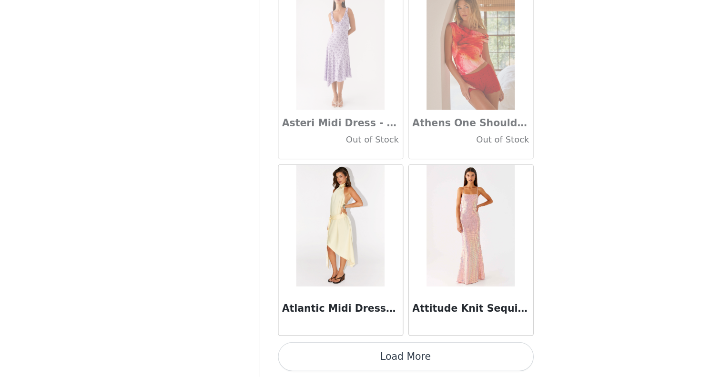
click at [326, 349] on button "Load More" at bounding box center [361, 360] width 200 height 23
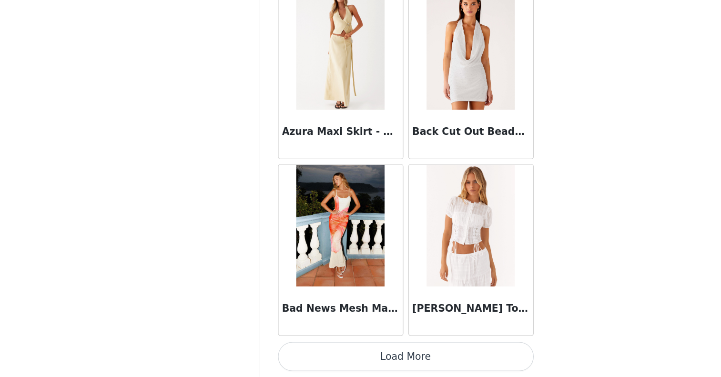
click at [321, 349] on button "Load More" at bounding box center [361, 360] width 200 height 23
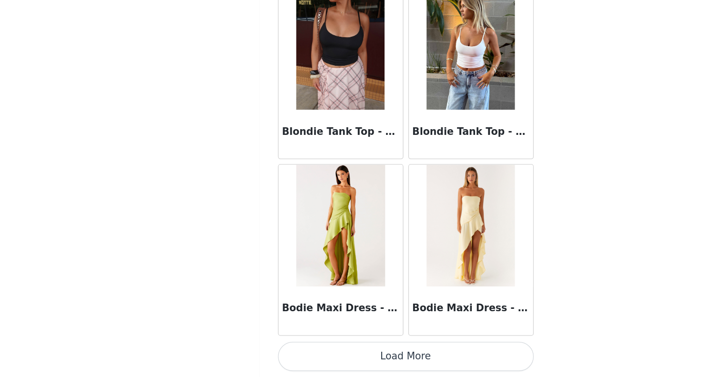
click at [311, 349] on button "Load More" at bounding box center [361, 360] width 200 height 23
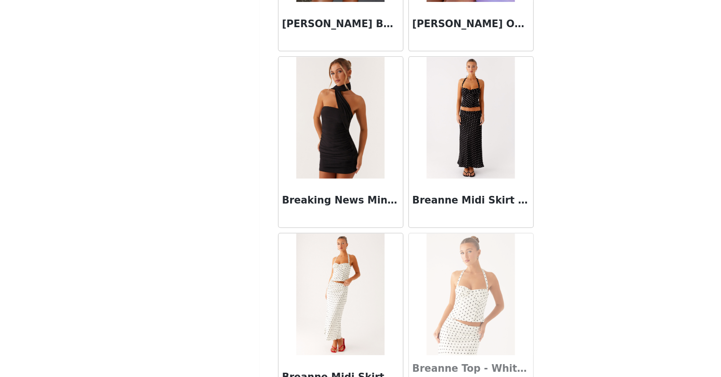
scroll to position [8496, 0]
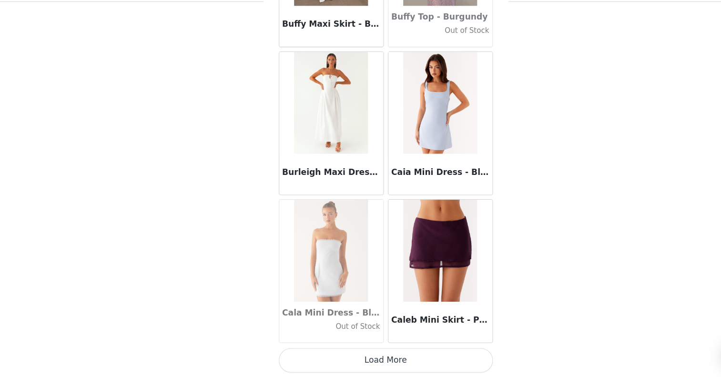
click at [357, 349] on button "Load More" at bounding box center [361, 360] width 200 height 23
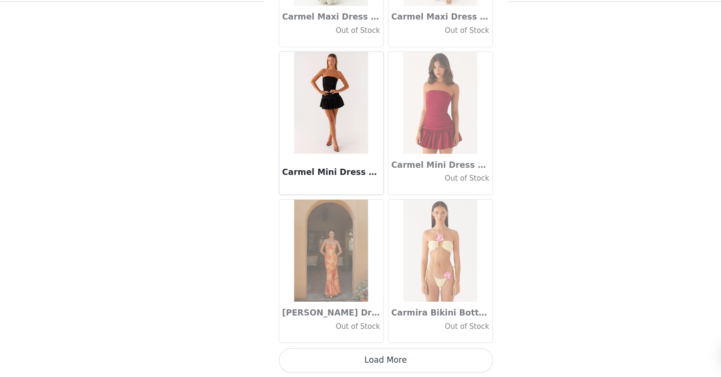
click at [364, 349] on button "Load More" at bounding box center [361, 360] width 200 height 23
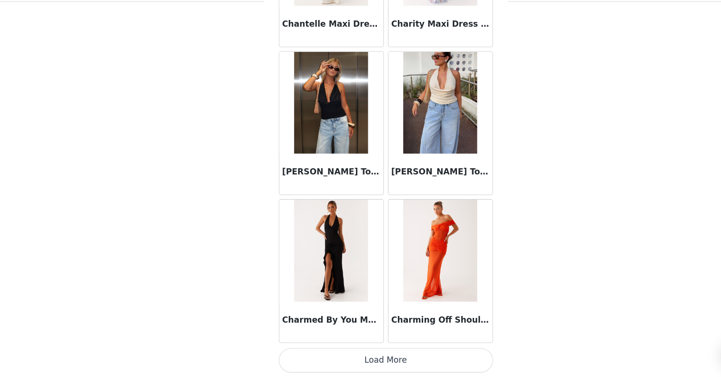
scroll to position [12129, 0]
click at [361, 349] on button "Load More" at bounding box center [361, 360] width 200 height 23
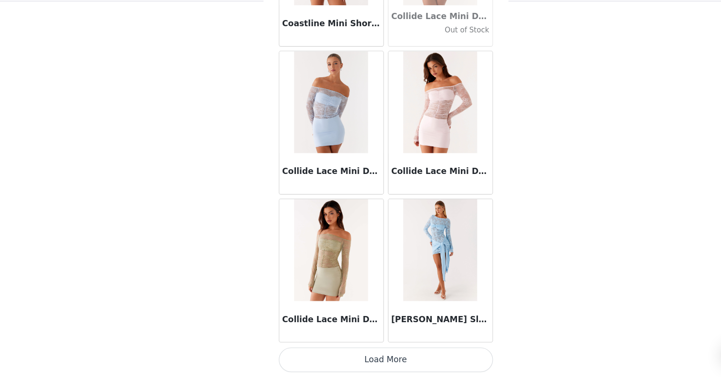
scroll to position [123, 0]
click at [366, 349] on button "Load More" at bounding box center [361, 360] width 200 height 23
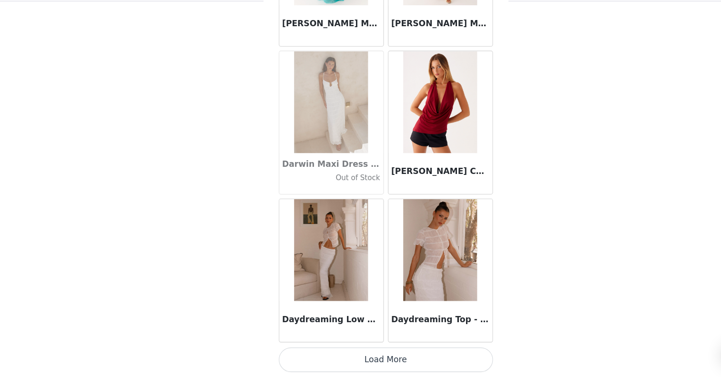
click at [366, 349] on button "Load More" at bounding box center [361, 360] width 200 height 23
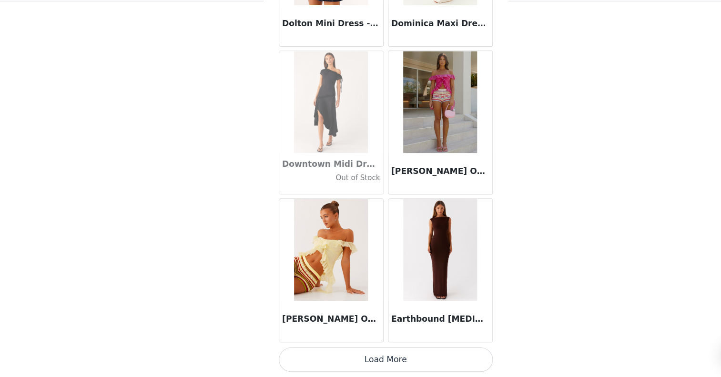
click at [364, 349] on button "Load More" at bounding box center [361, 360] width 200 height 23
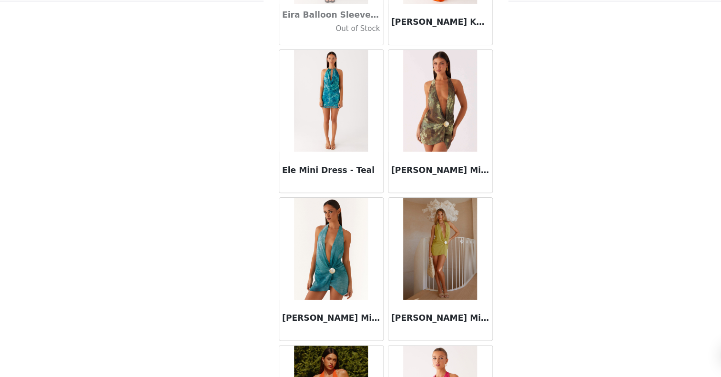
scroll to position [17385, 0]
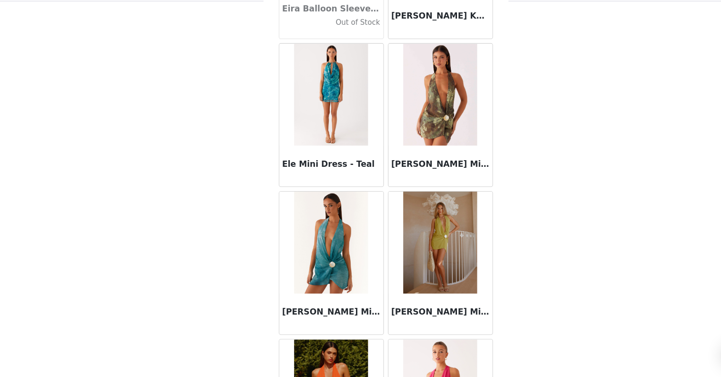
click at [391, 233] on img at bounding box center [411, 250] width 69 height 95
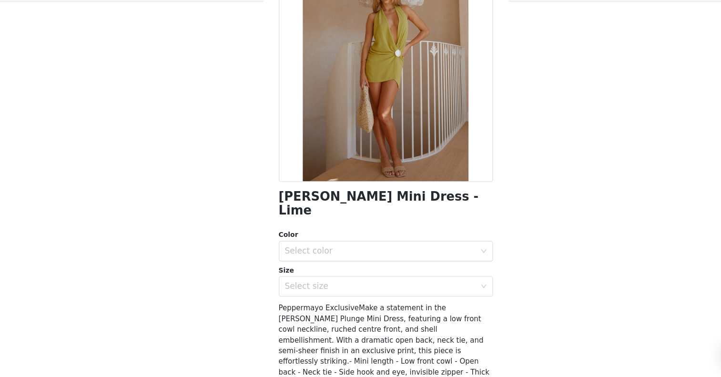
scroll to position [72, 0]
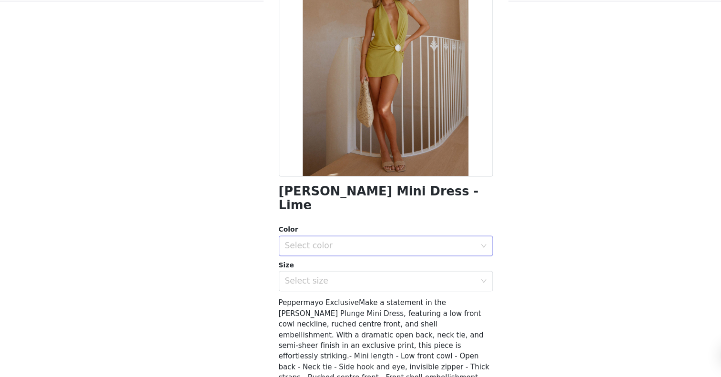
click at [337, 250] on div "Select color" at bounding box center [355, 255] width 178 height 10
click at [321, 254] on li "Lime" at bounding box center [361, 261] width 200 height 15
click at [322, 278] on div "Select size" at bounding box center [357, 287] width 182 height 18
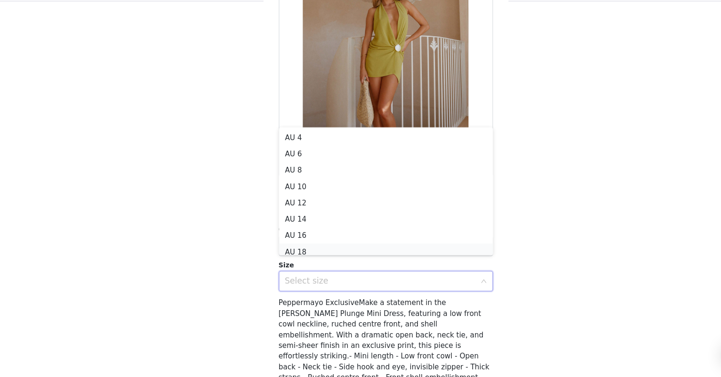
scroll to position [5, 0]
click at [302, 186] on li "AU 10" at bounding box center [361, 193] width 200 height 15
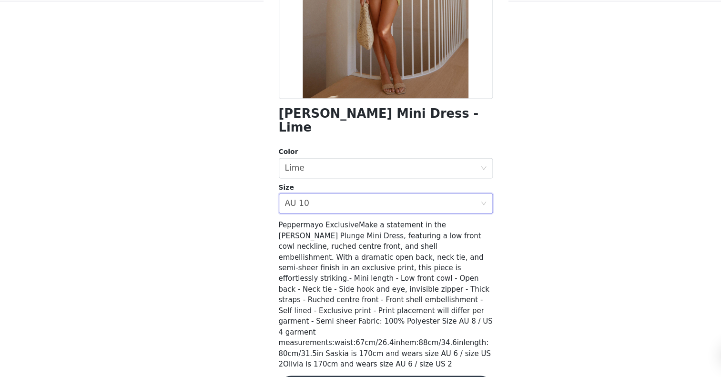
scroll to position [145, 0]
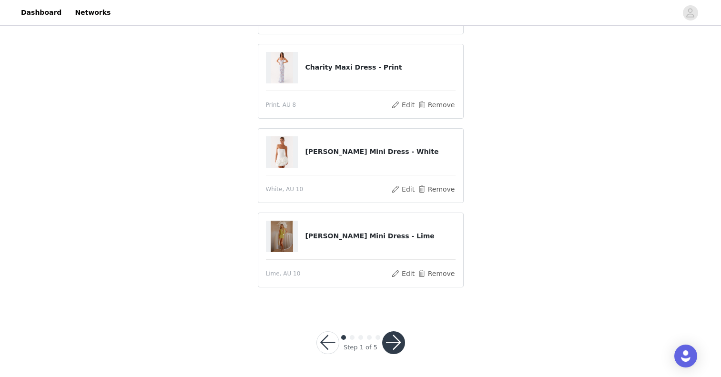
scroll to position [146, 0]
click at [396, 341] on button "button" at bounding box center [393, 342] width 23 height 23
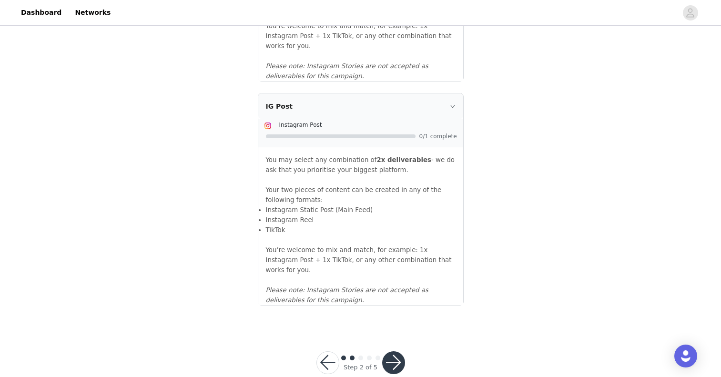
scroll to position [1029, 0]
click at [392, 351] on button "button" at bounding box center [393, 362] width 23 height 23
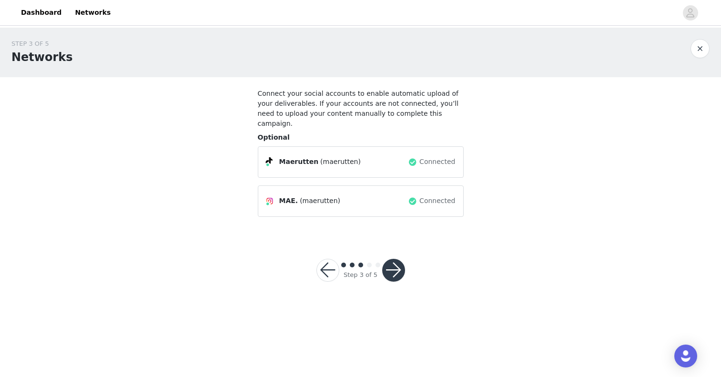
click at [393, 259] on button "button" at bounding box center [393, 270] width 23 height 23
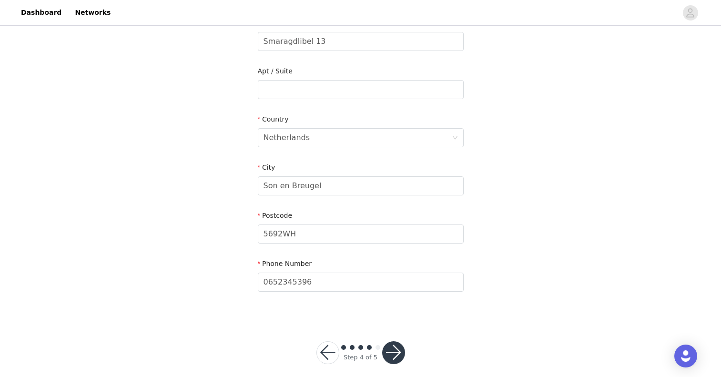
scroll to position [264, 0]
click at [392, 341] on button "button" at bounding box center [393, 352] width 23 height 23
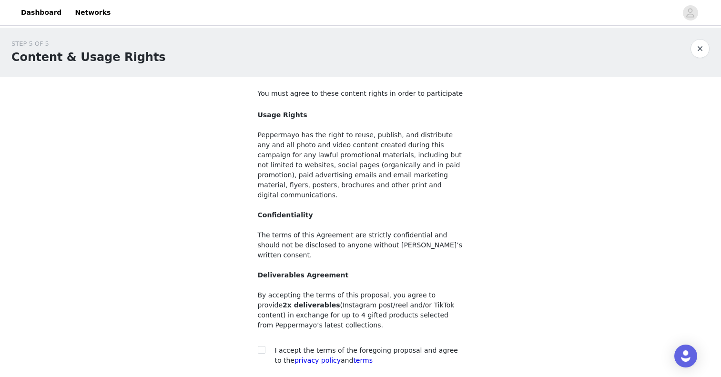
scroll to position [11, 0]
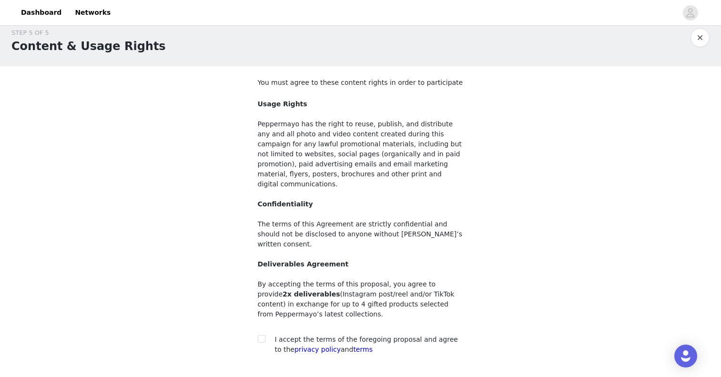
click at [377, 335] on span "I accept the terms of the foregoing proposal and agree to the privacy policy an…" at bounding box center [366, 344] width 183 height 18
click at [262, 335] on input "checkbox" at bounding box center [261, 338] width 7 height 7
checkbox input "true"
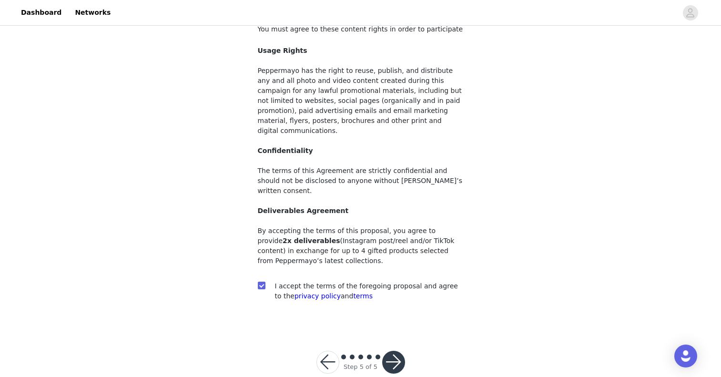
scroll to position [63, 0]
click at [396, 351] on button "button" at bounding box center [393, 362] width 23 height 23
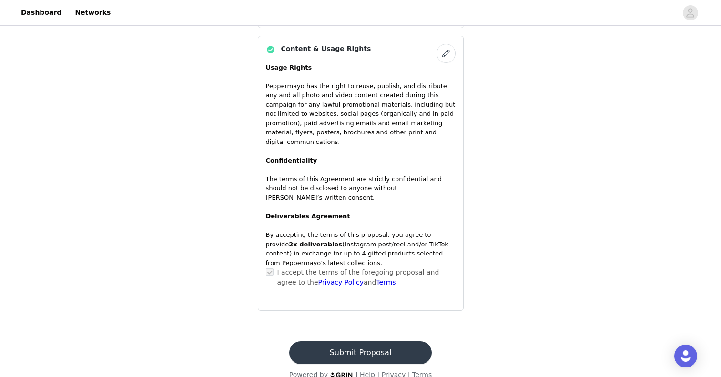
click at [372, 341] on button "Submit Proposal" at bounding box center [360, 352] width 142 height 23
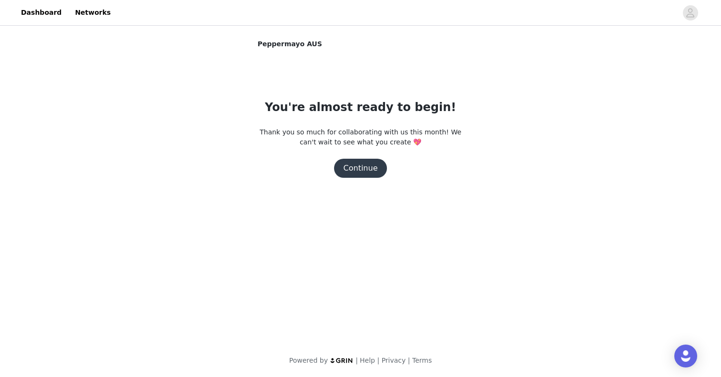
click at [362, 167] on button "Continue" at bounding box center [360, 168] width 53 height 19
